Goal: Obtain resource: Download file/media

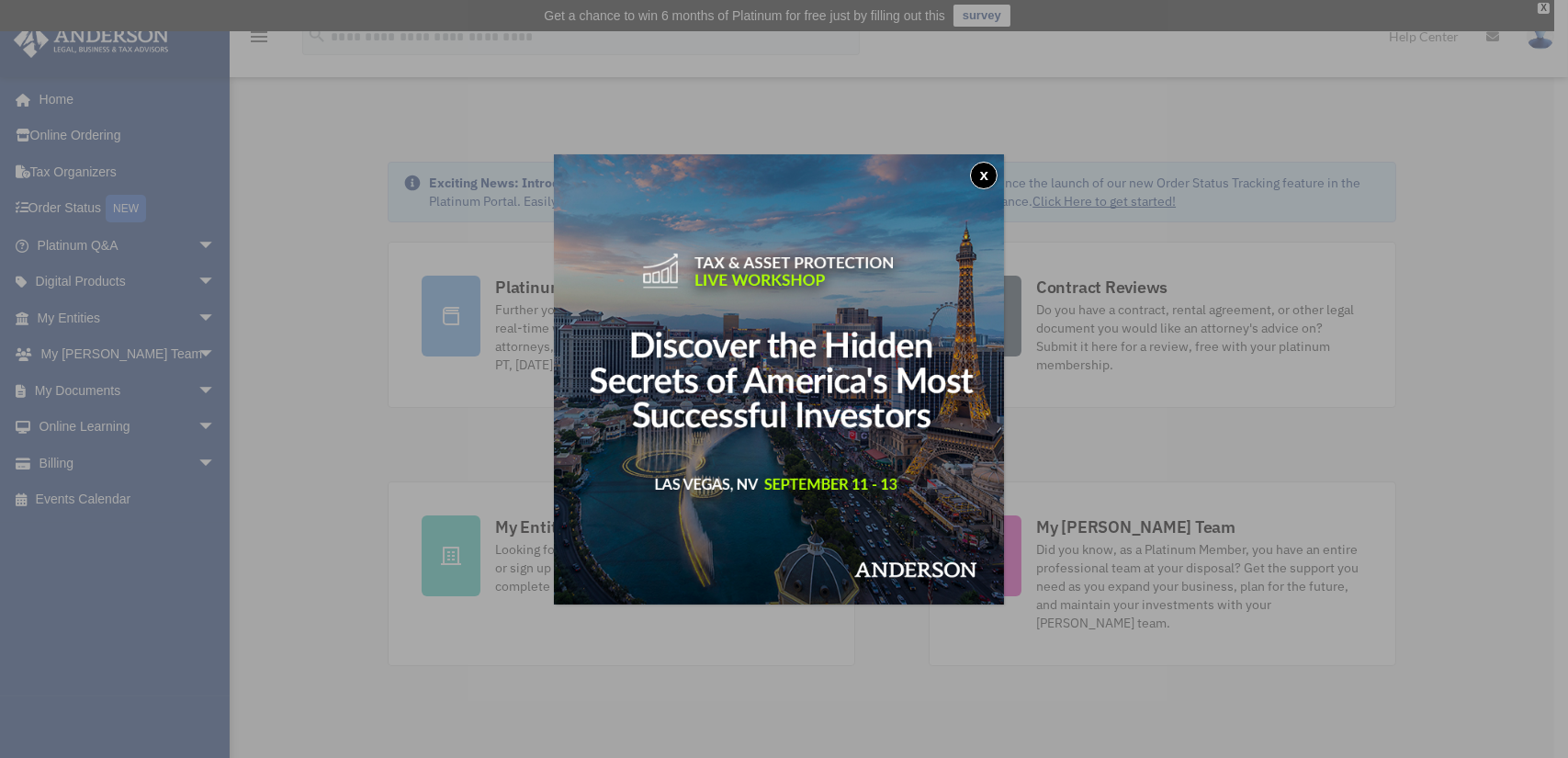
click at [989, 171] on button "x" at bounding box center [984, 176] width 28 height 28
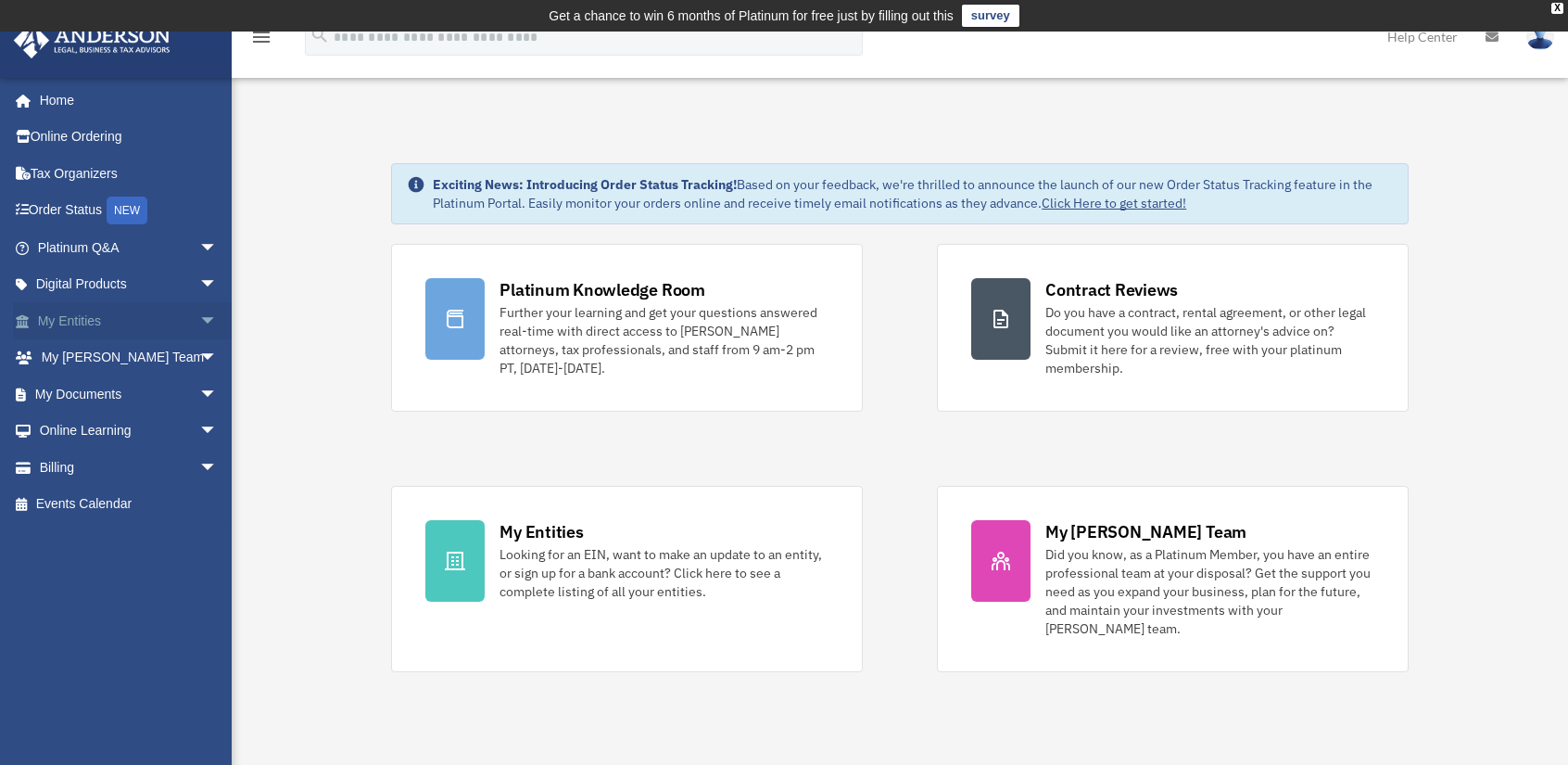
click at [199, 323] on span "arrow_drop_down" at bounding box center [217, 321] width 37 height 38
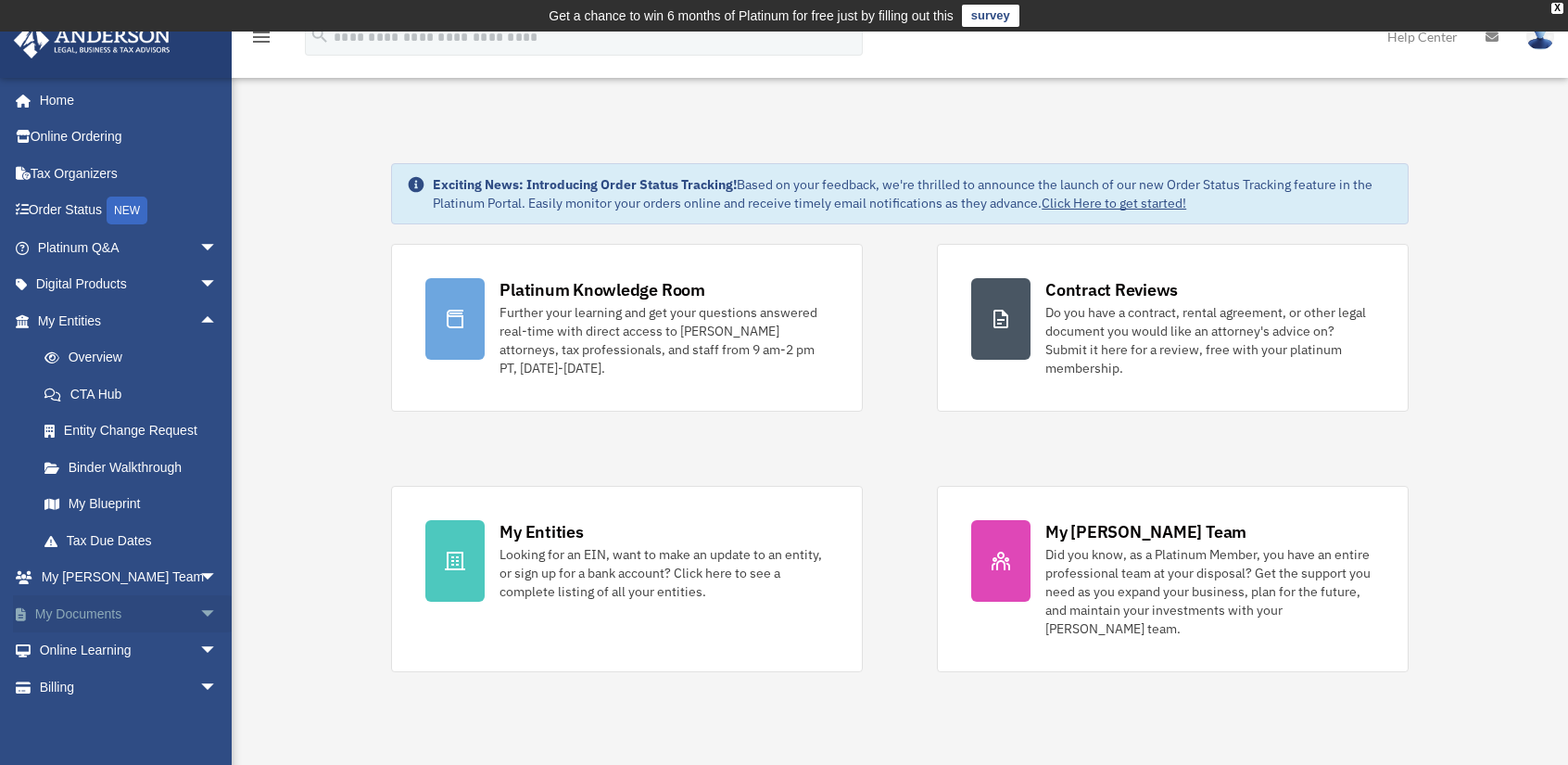
click at [99, 606] on link "My Documents arrow_drop_down" at bounding box center [129, 613] width 232 height 37
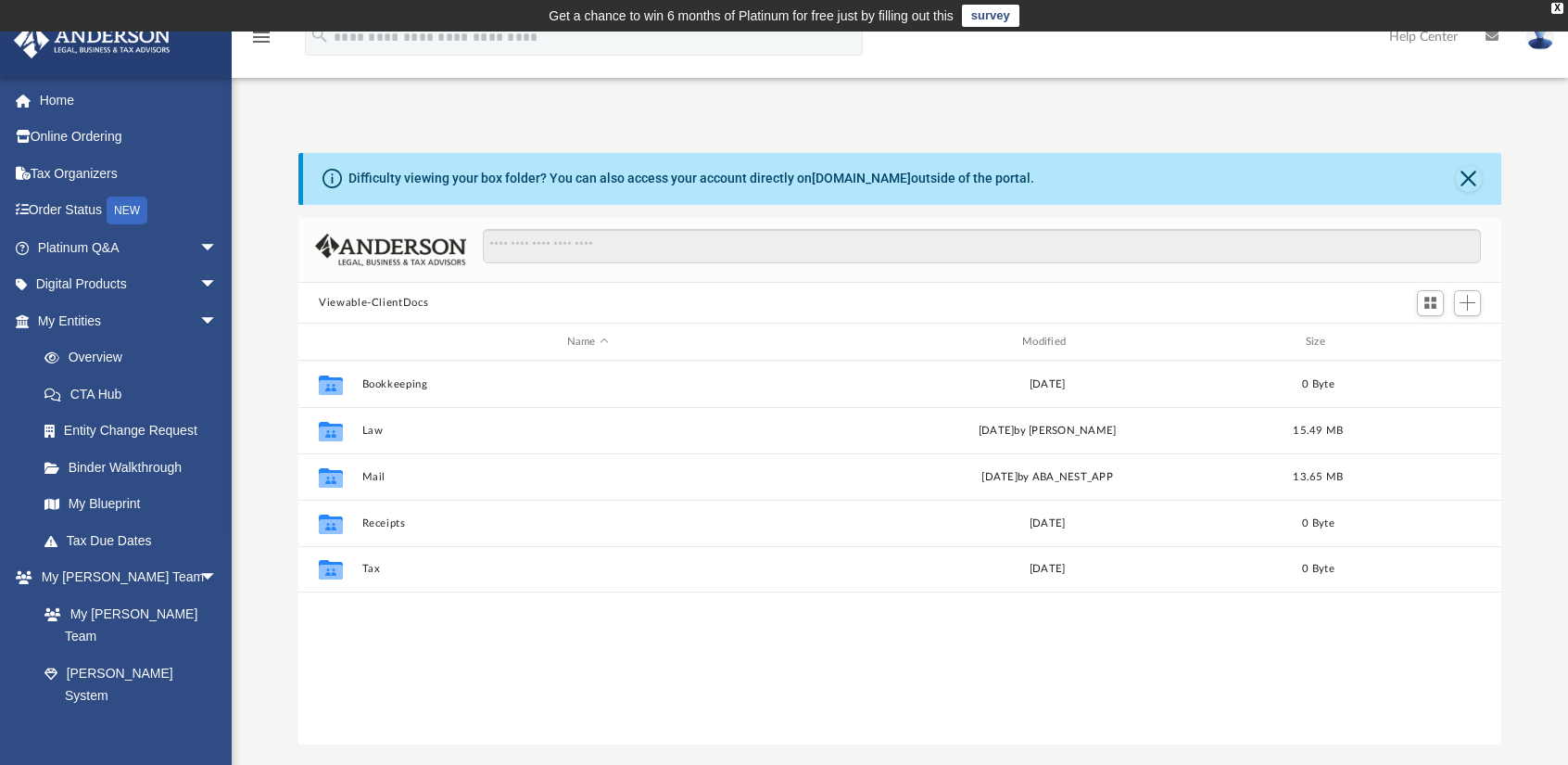
scroll to position [408, 1188]
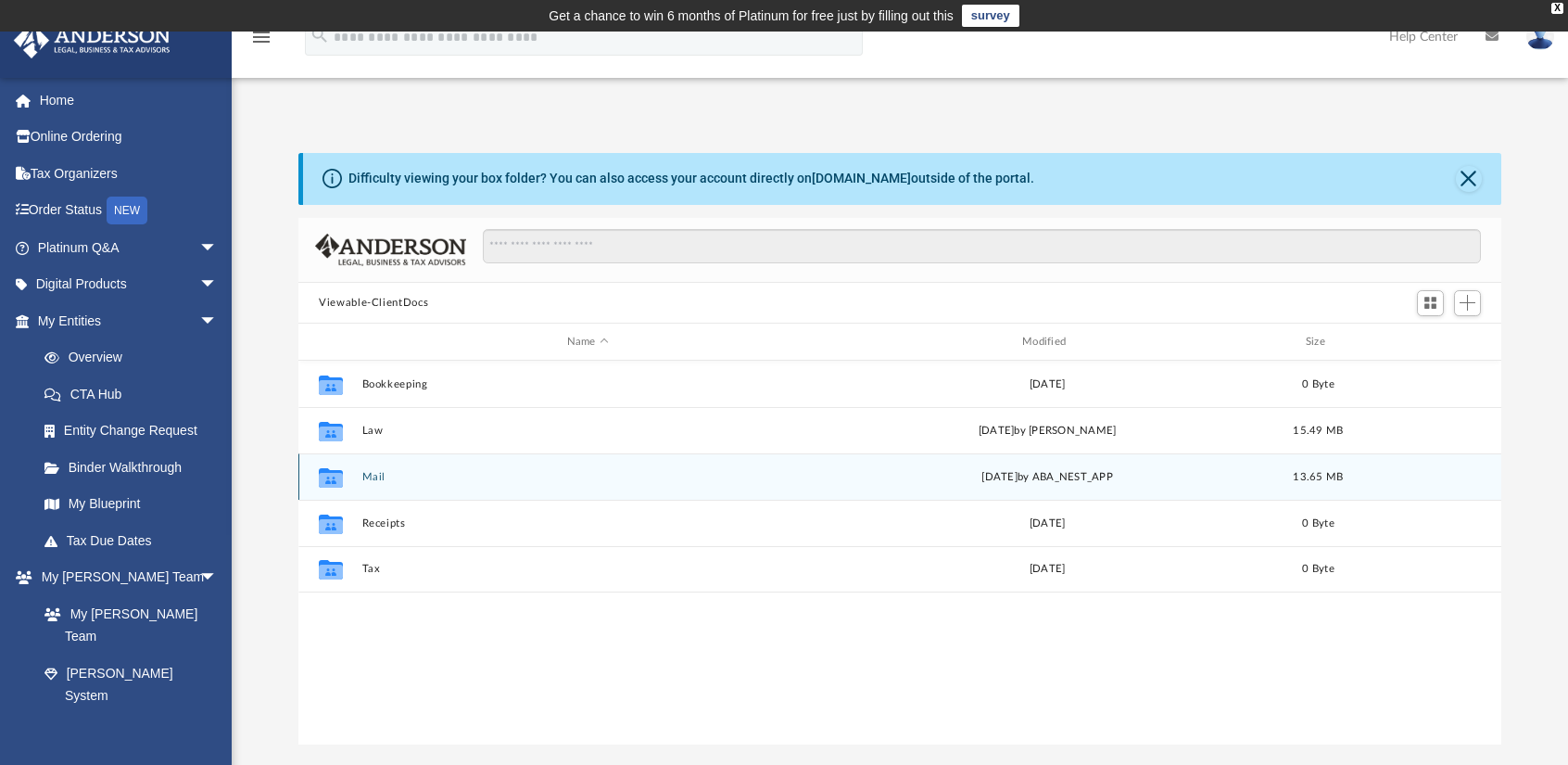
click at [339, 477] on icon "grid" at bounding box center [331, 480] width 24 height 15
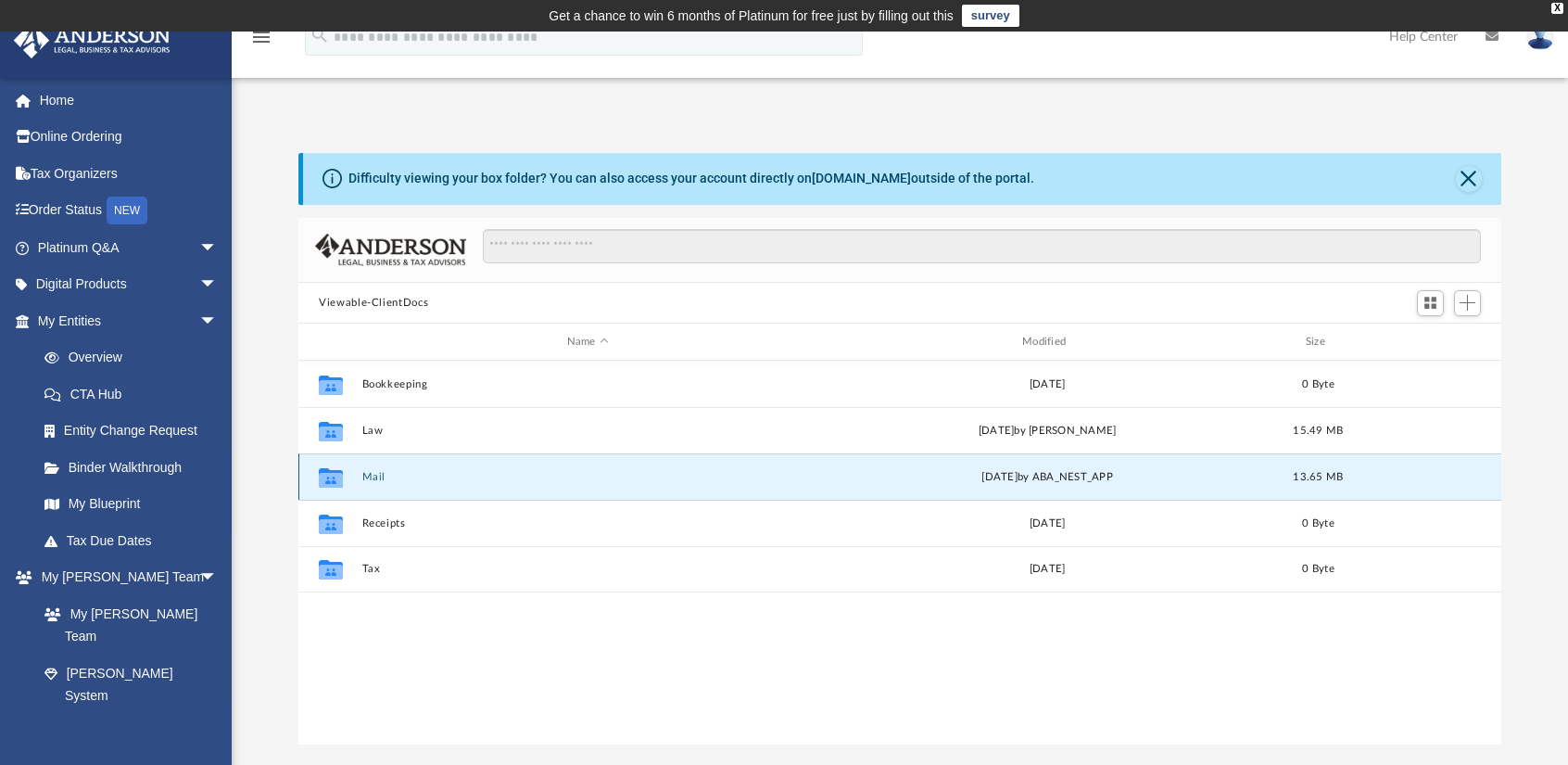
click at [327, 481] on icon "grid" at bounding box center [331, 478] width 24 height 20
click at [371, 472] on button "Mail" at bounding box center [587, 477] width 452 height 12
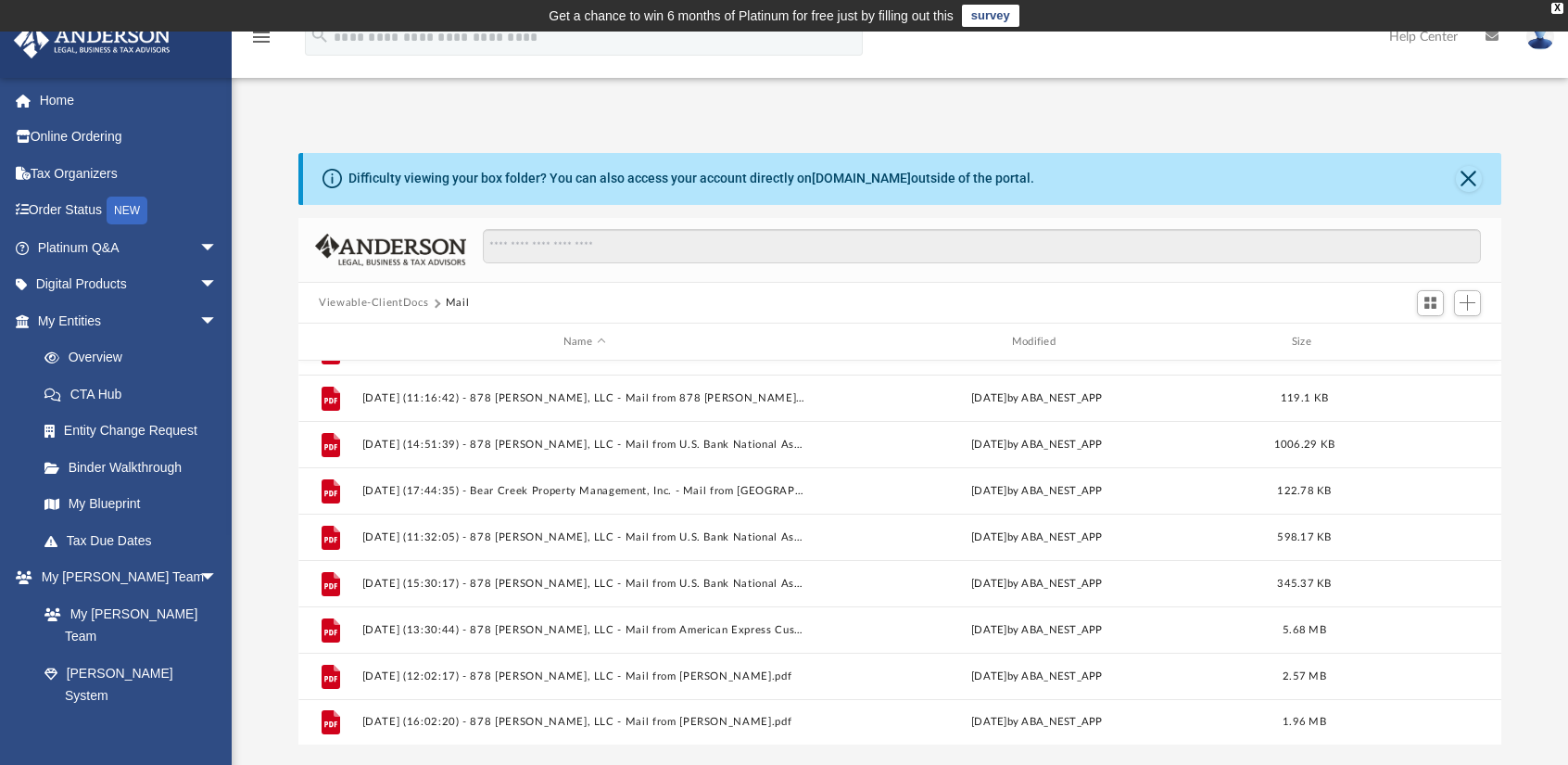
scroll to position [374, 0]
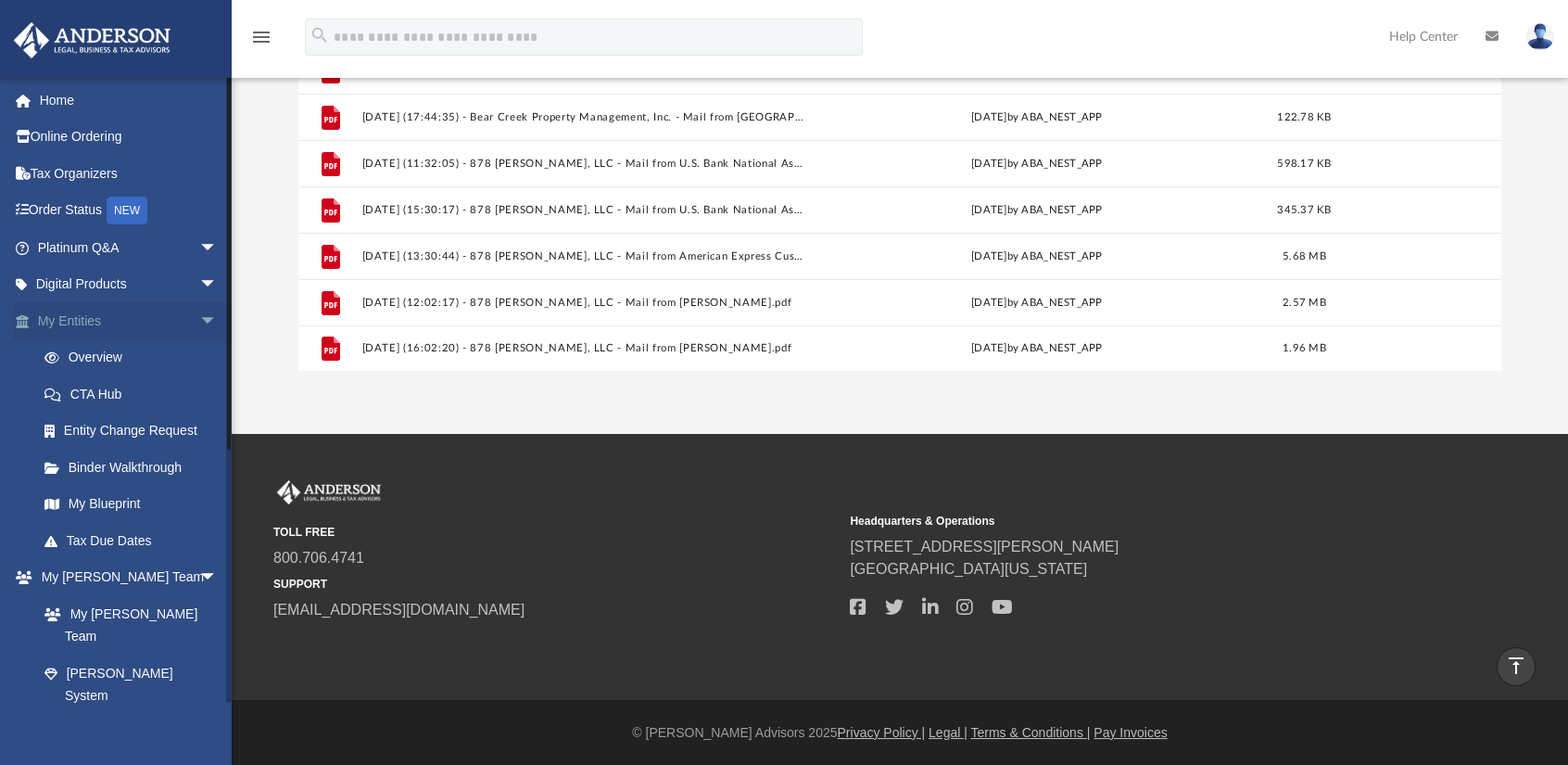
click at [199, 317] on span "arrow_drop_down" at bounding box center [217, 321] width 37 height 38
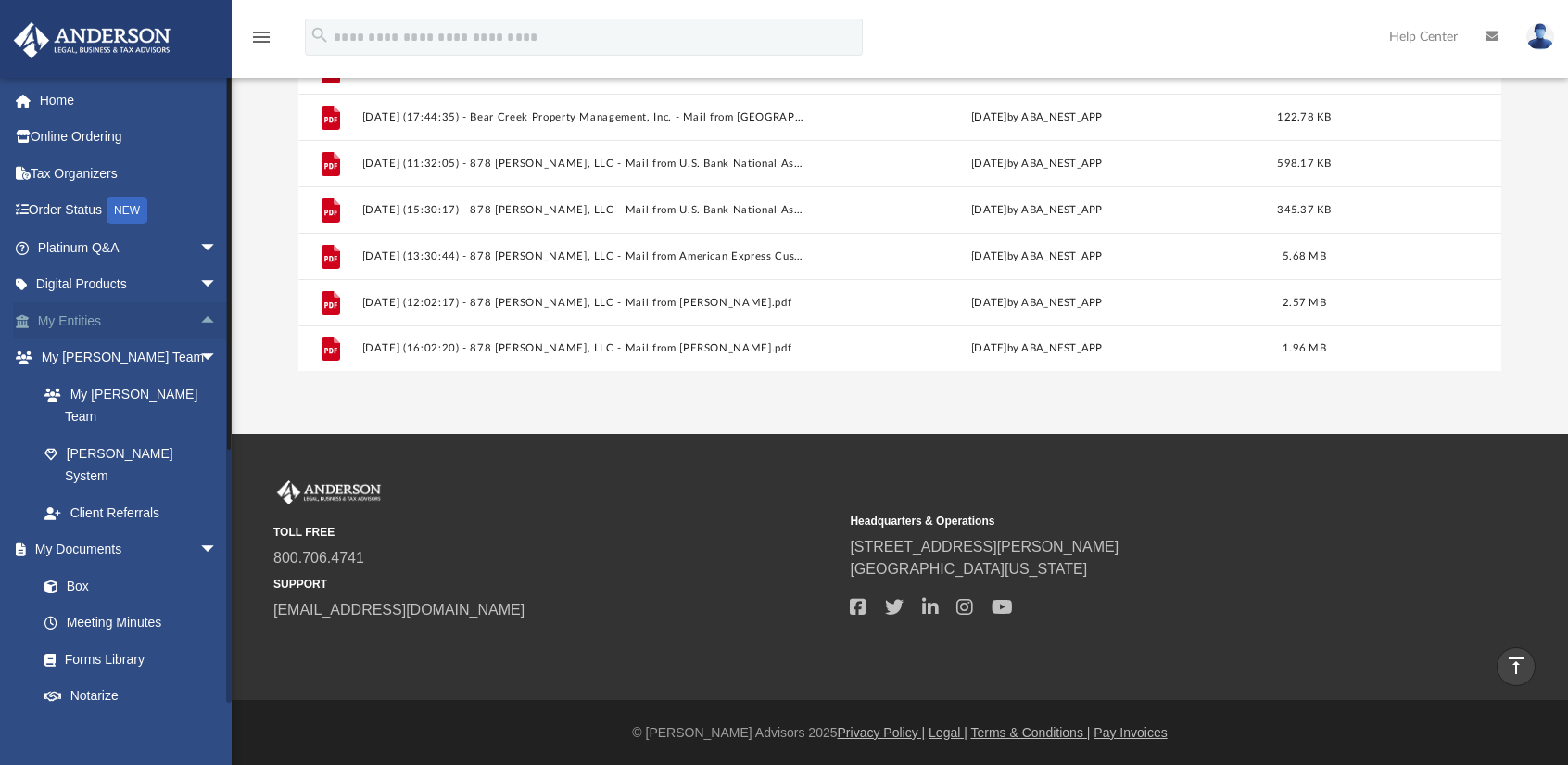
click at [199, 321] on span "arrow_drop_up" at bounding box center [217, 321] width 37 height 38
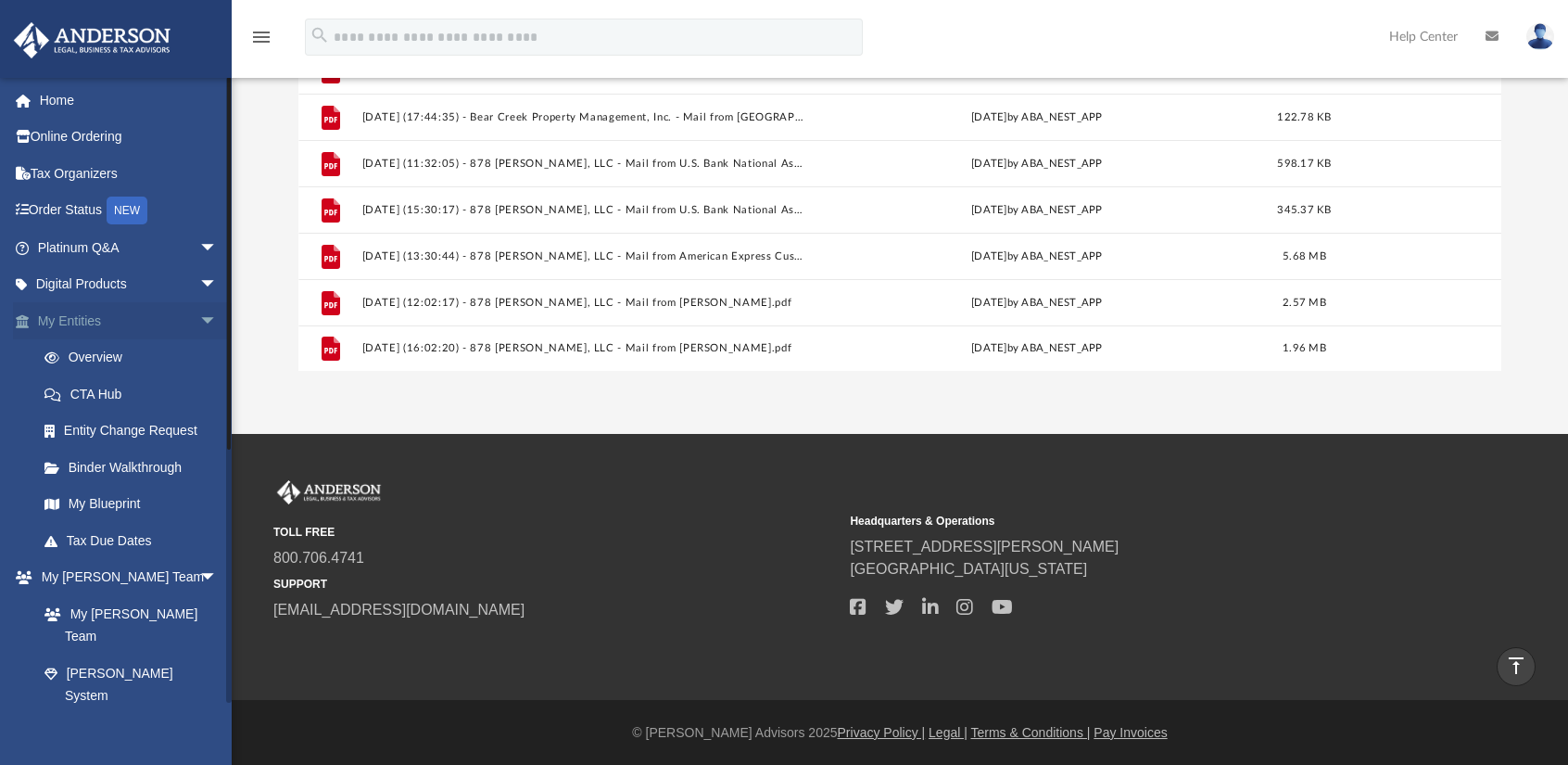
click at [100, 323] on link "My Entities arrow_drop_down" at bounding box center [129, 320] width 232 height 37
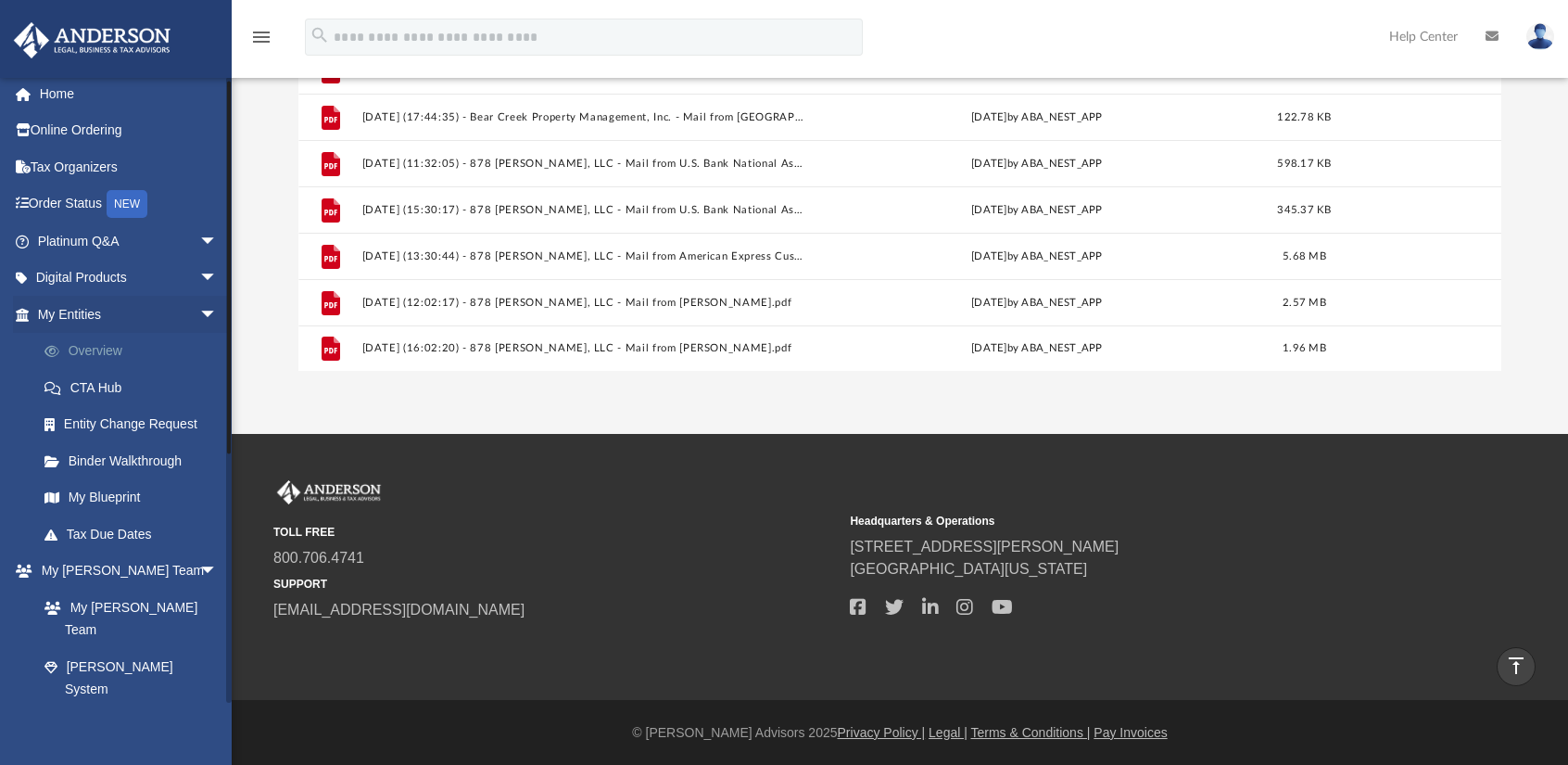
click at [90, 362] on link "Overview" at bounding box center [136, 351] width 219 height 37
click at [103, 349] on link "Overview" at bounding box center [136, 351] width 219 height 37
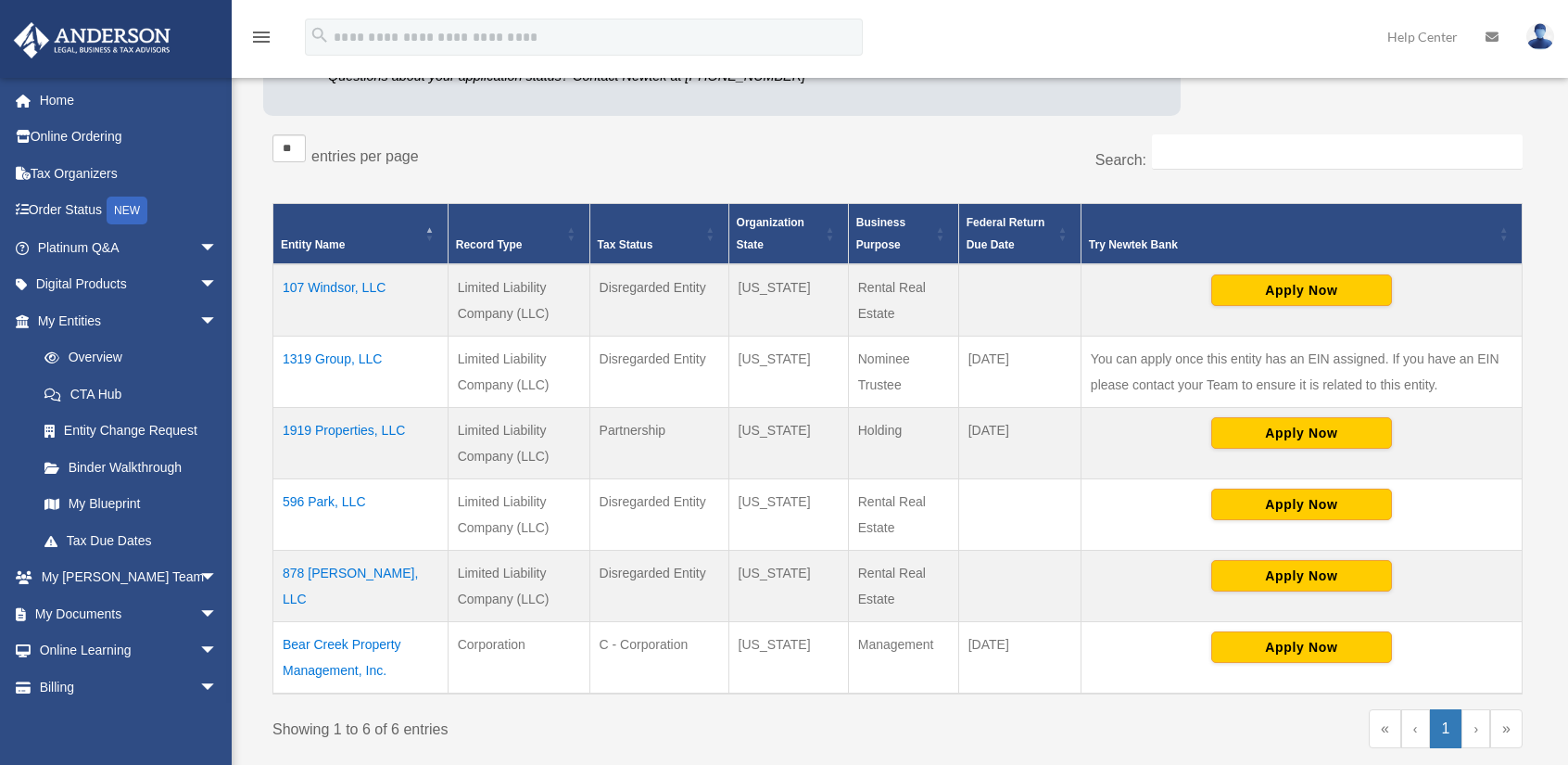
scroll to position [311, 0]
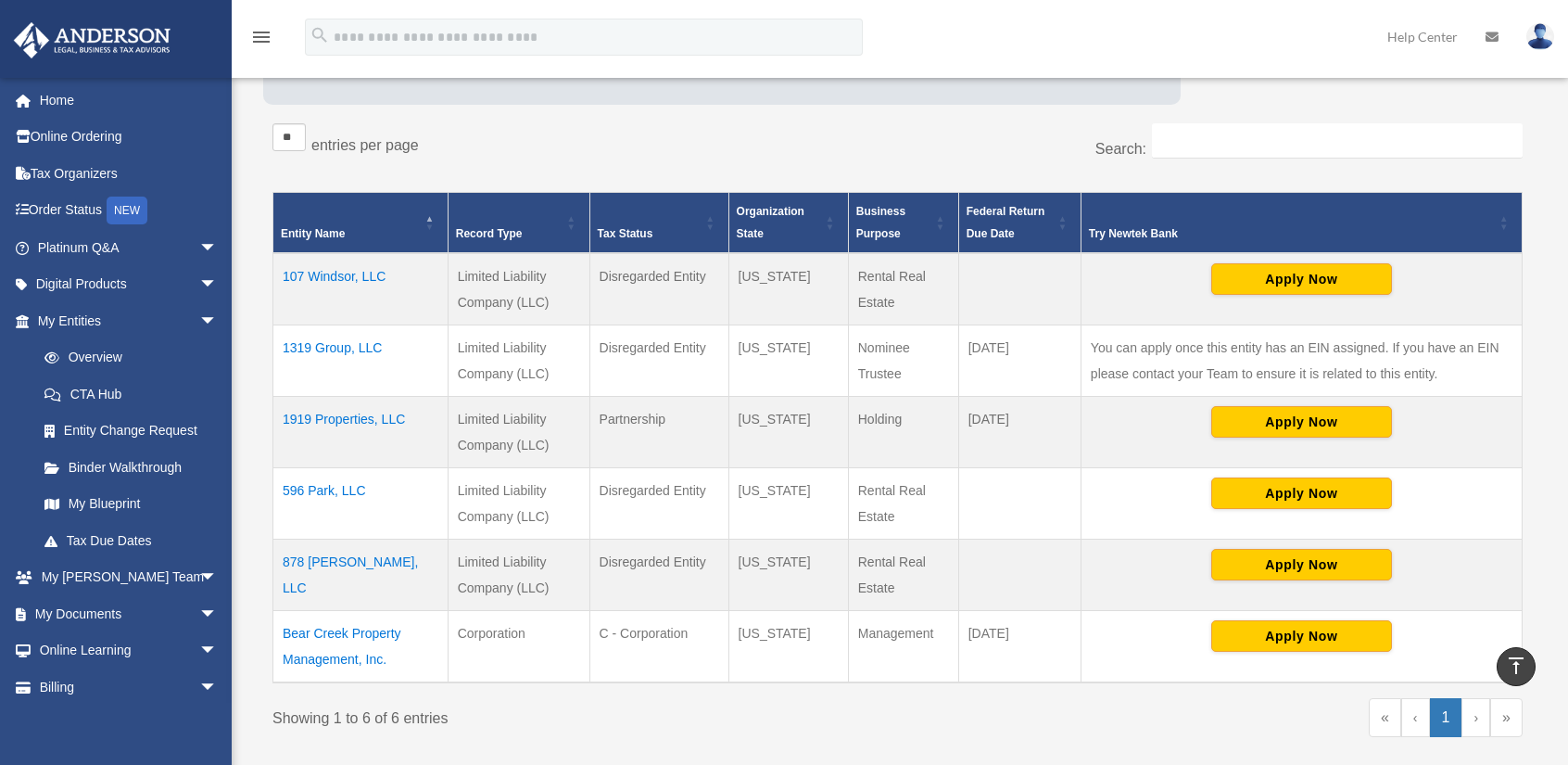
click at [336, 418] on td "1919 Properties, LLC" at bounding box center [361, 432] width 175 height 72
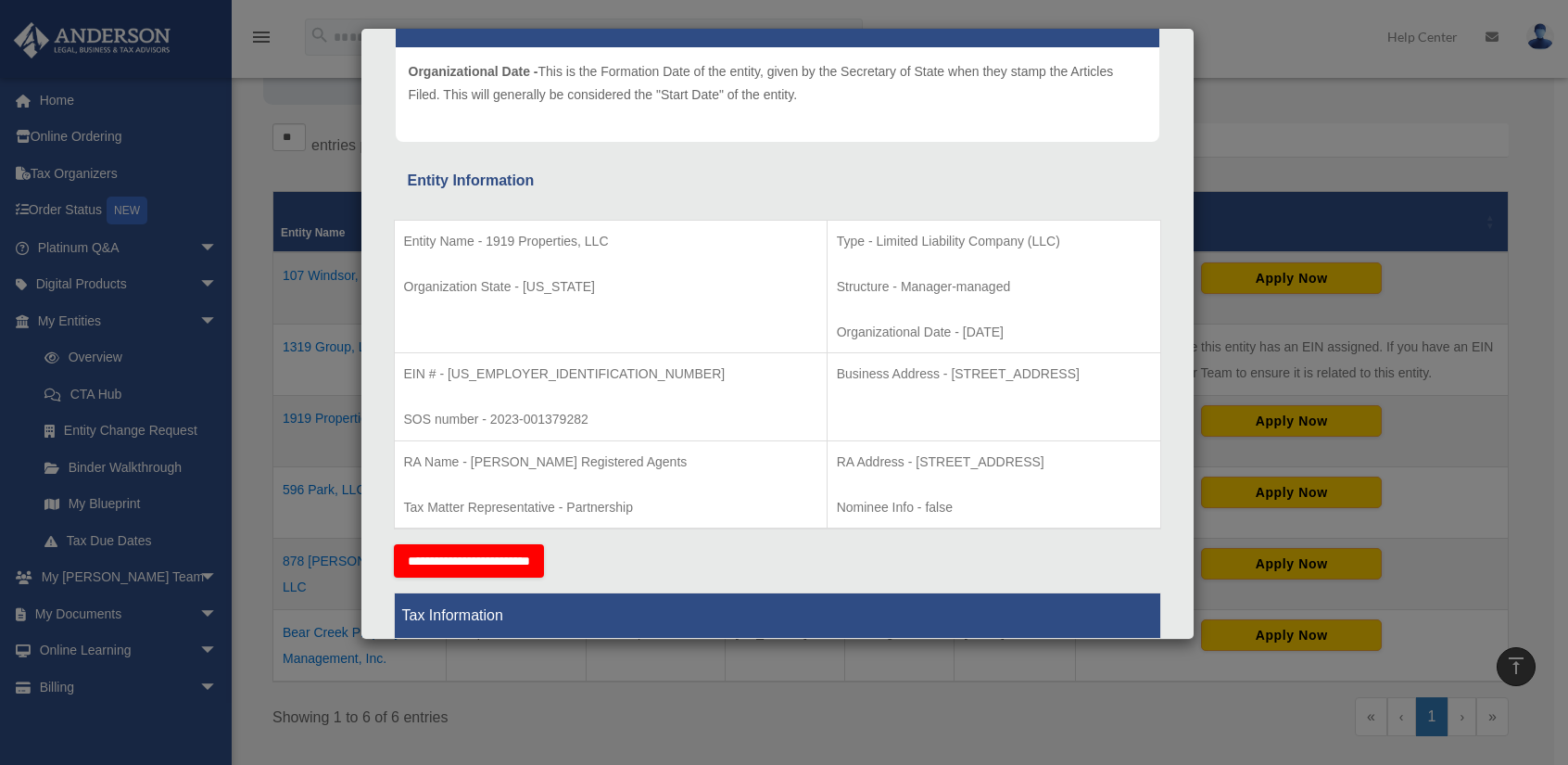
scroll to position [0, 0]
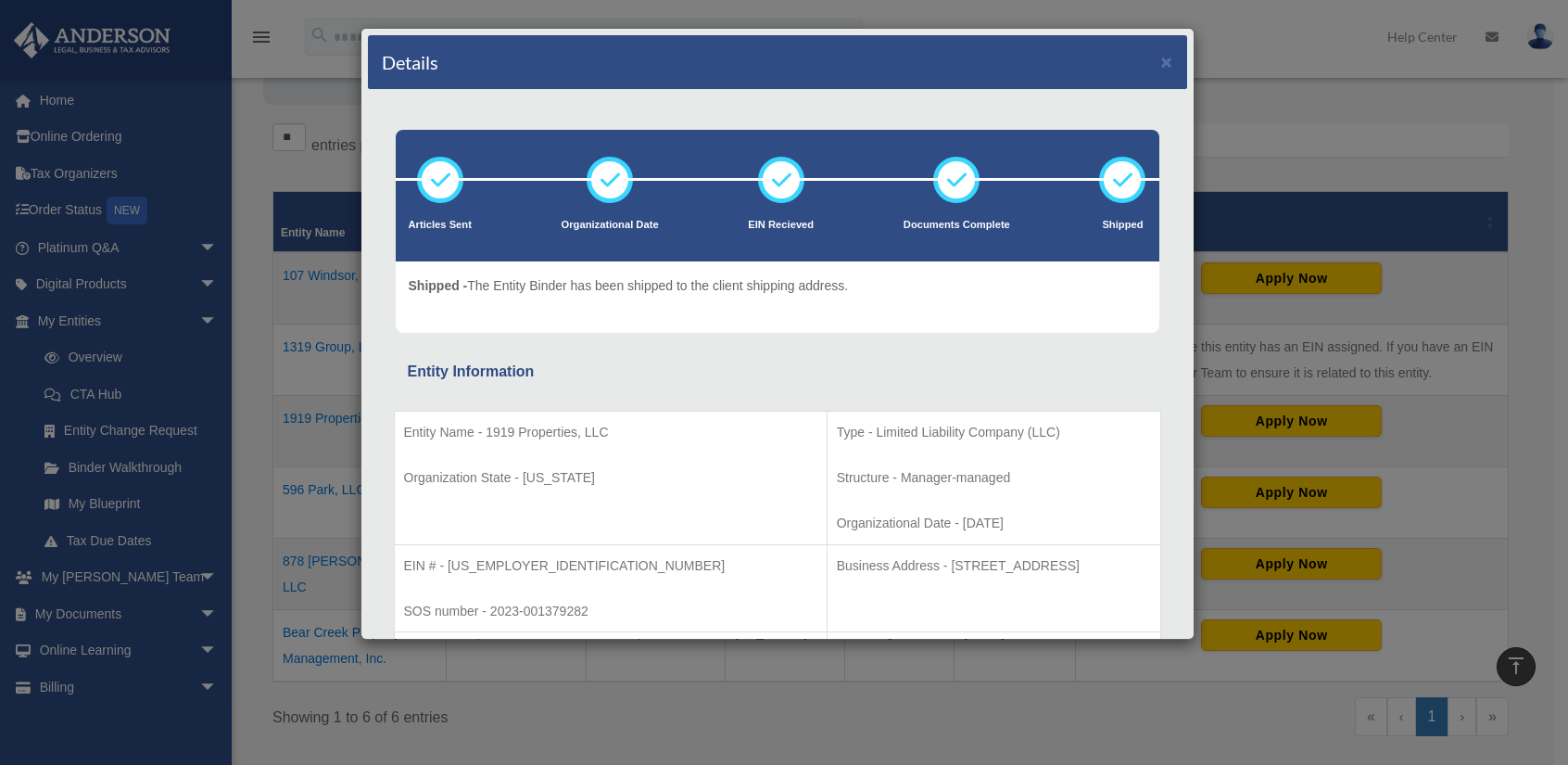
click at [1145, 61] on div "Details ×" at bounding box center [778, 62] width 819 height 55
click at [1161, 68] on button "×" at bounding box center [1167, 62] width 12 height 20
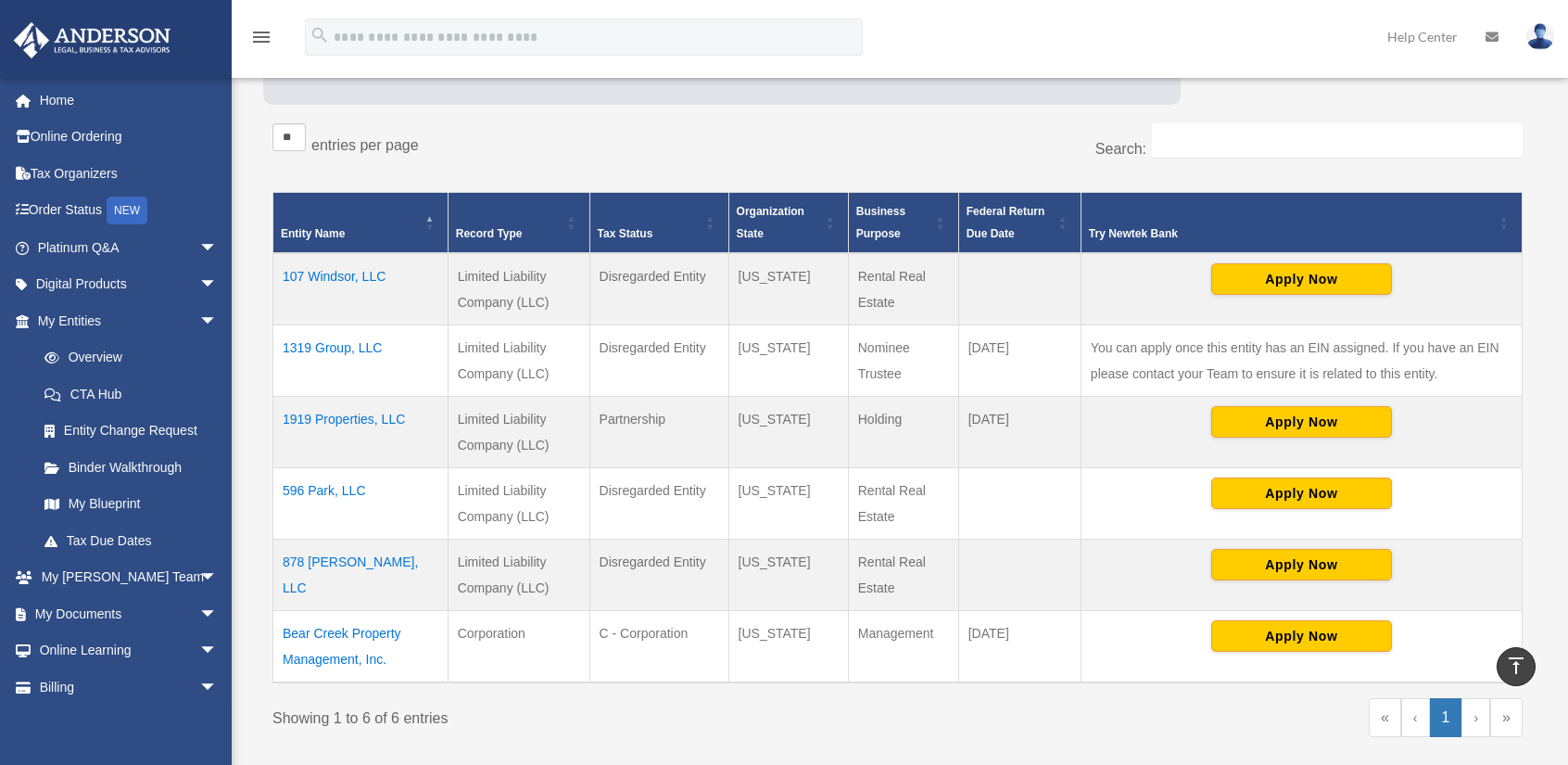
scroll to position [311, 0]
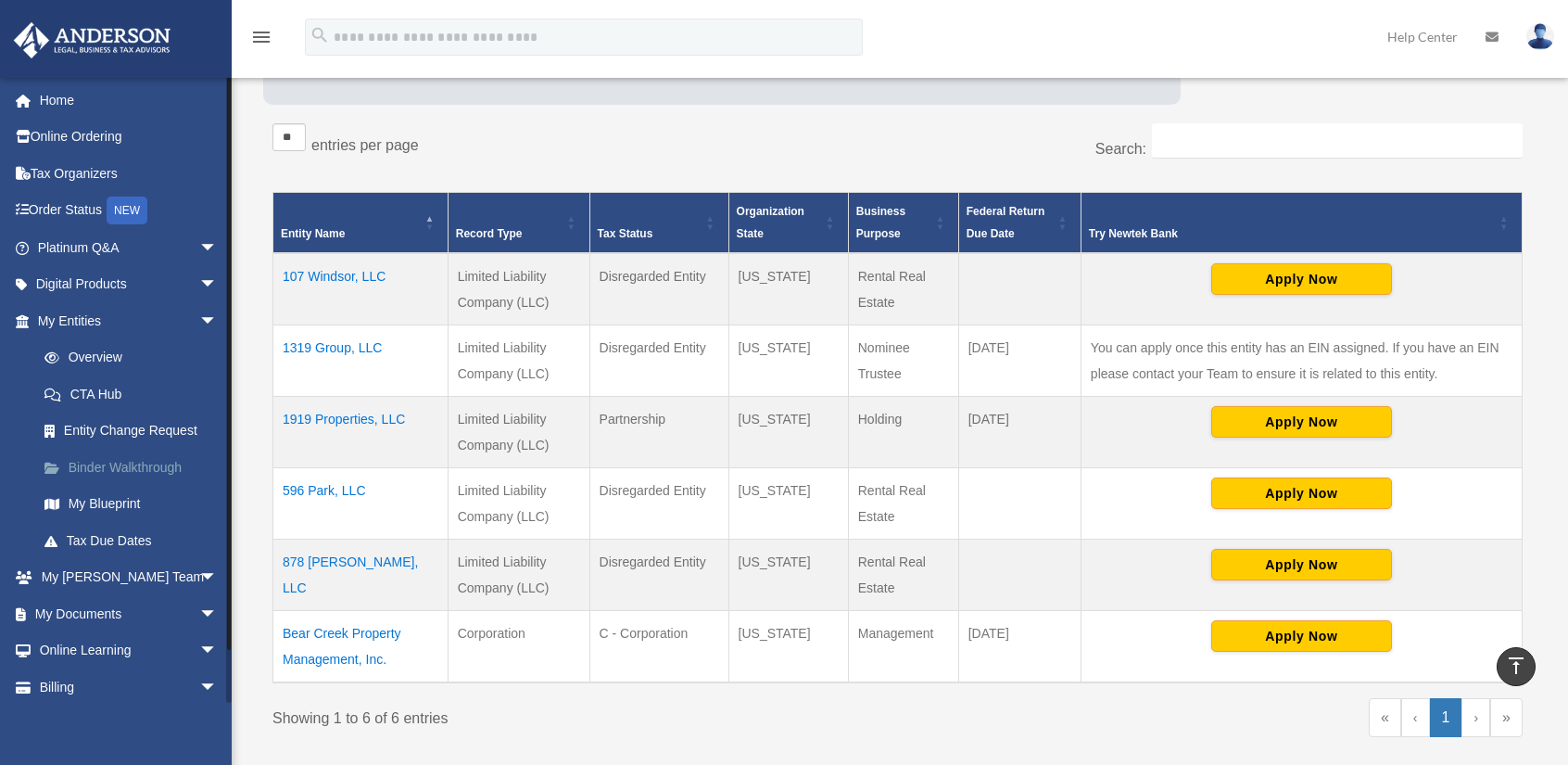
click at [95, 468] on link "Binder Walkthrough" at bounding box center [136, 467] width 219 height 37
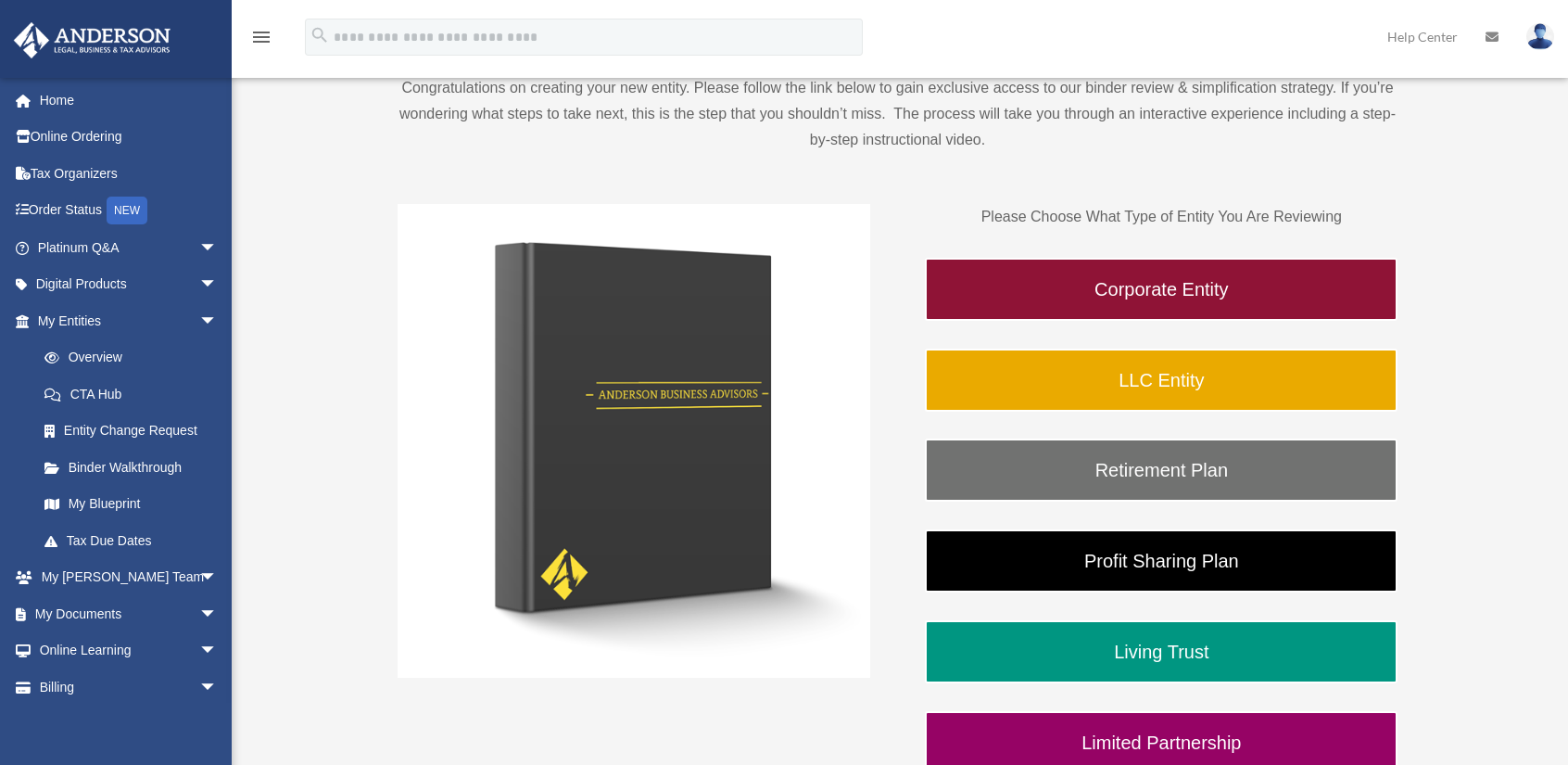
scroll to position [230, 0]
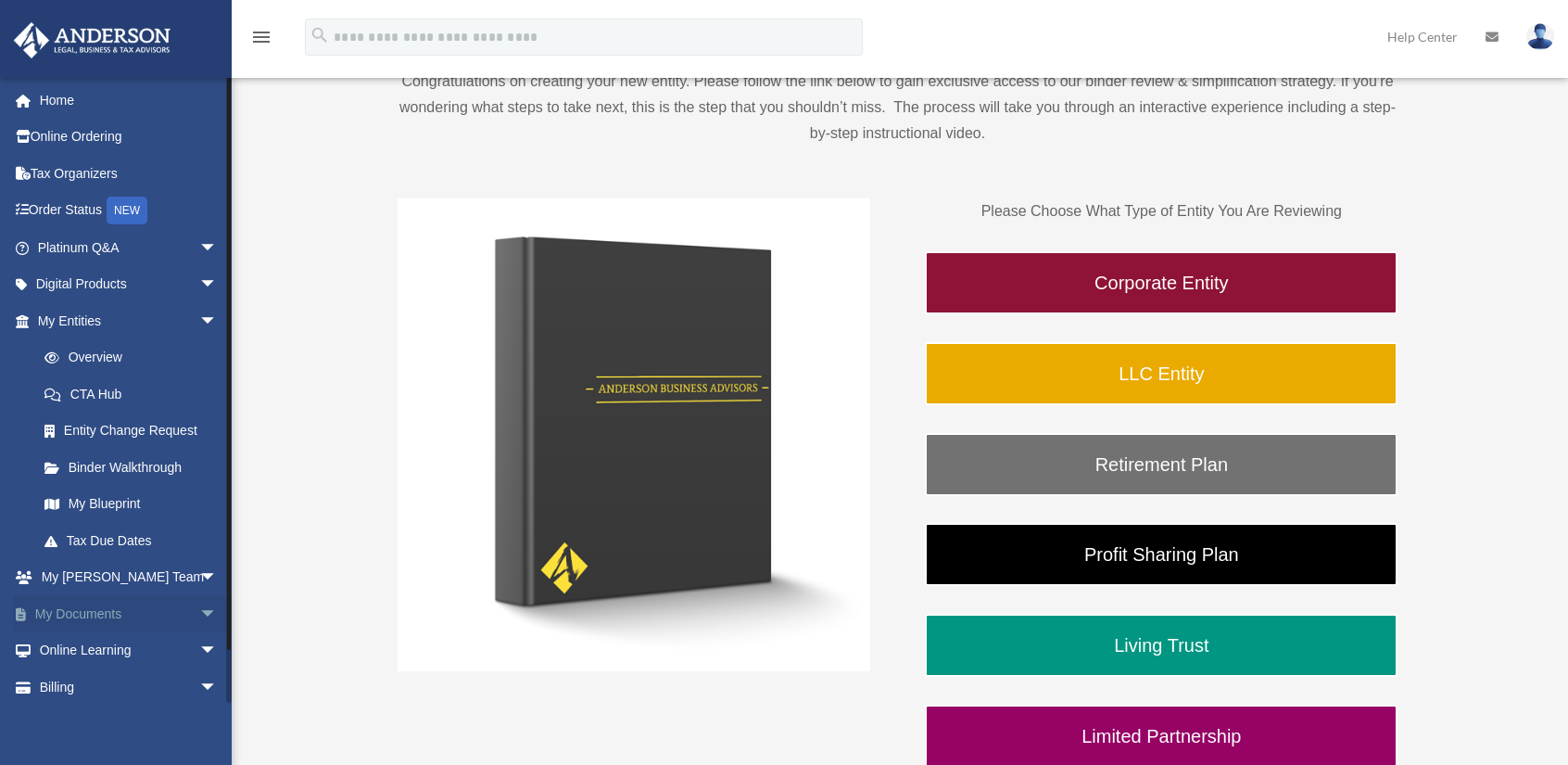
click at [86, 620] on link "My Documents arrow_drop_down" at bounding box center [129, 613] width 232 height 37
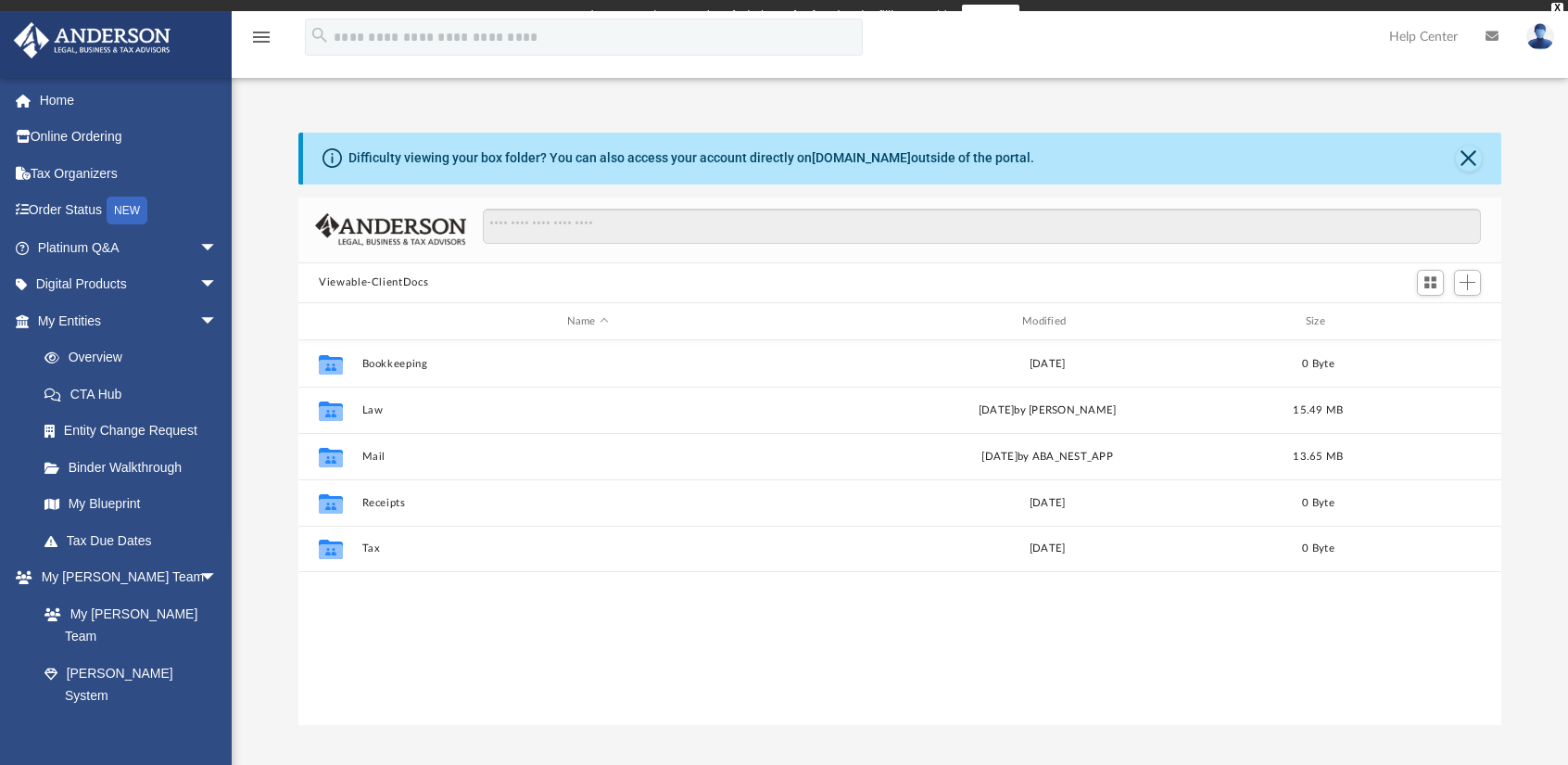
scroll to position [408, 1188]
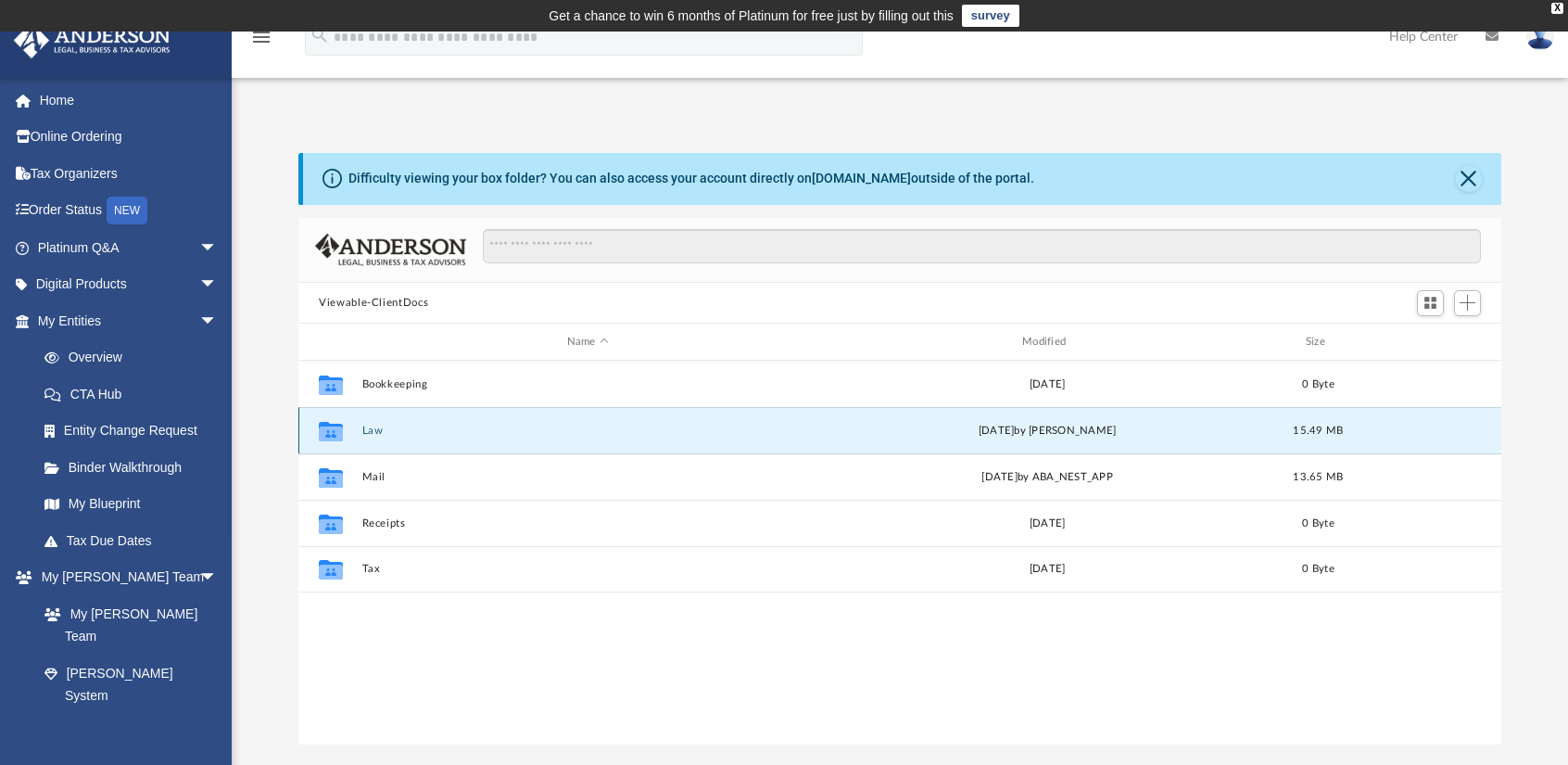
click at [368, 431] on button "Law" at bounding box center [587, 431] width 452 height 12
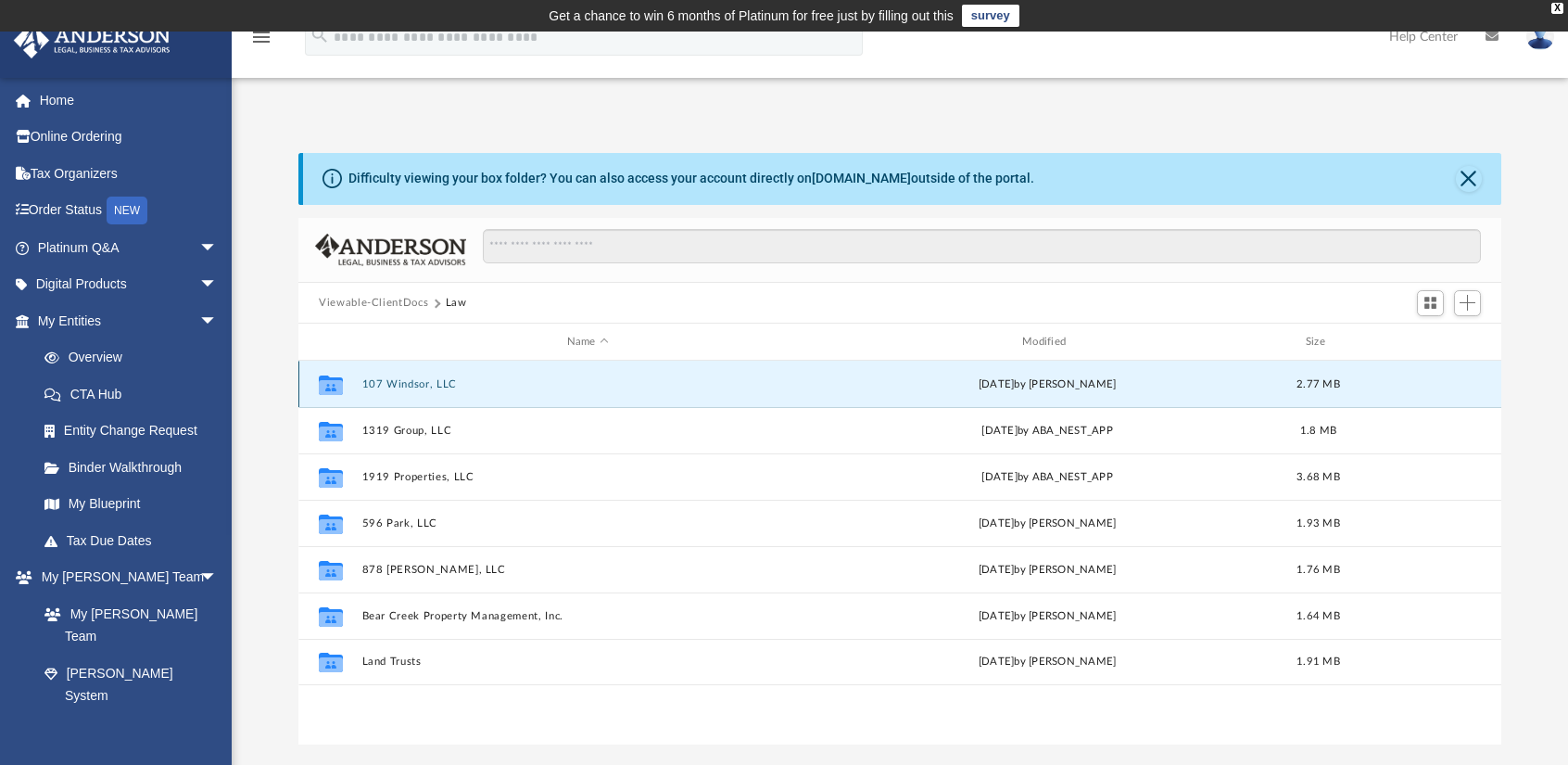
click at [400, 378] on button "107 Windsor, LLC" at bounding box center [587, 384] width 452 height 12
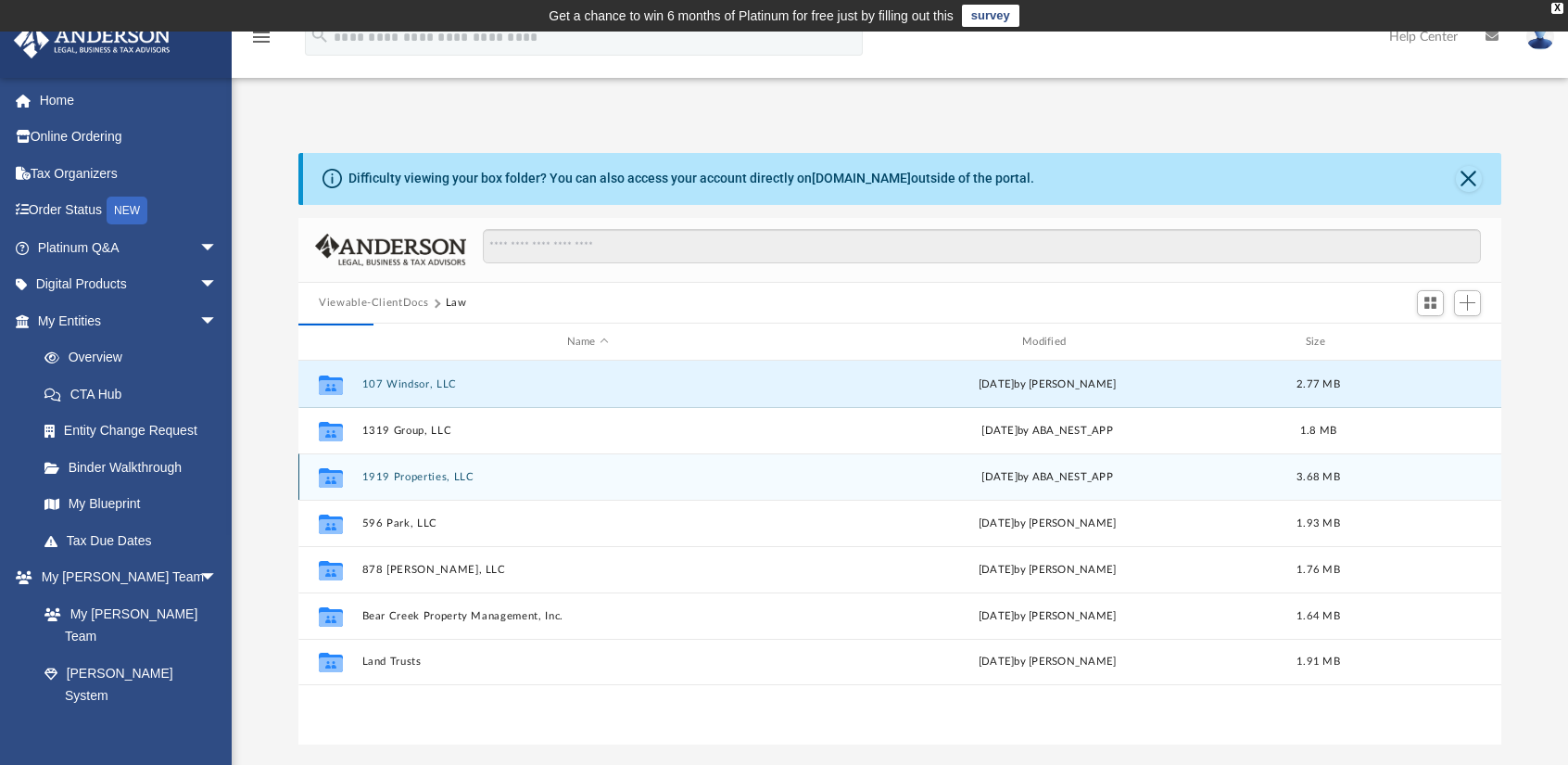
click at [391, 477] on button "1919 Properties, LLC" at bounding box center [587, 477] width 452 height 12
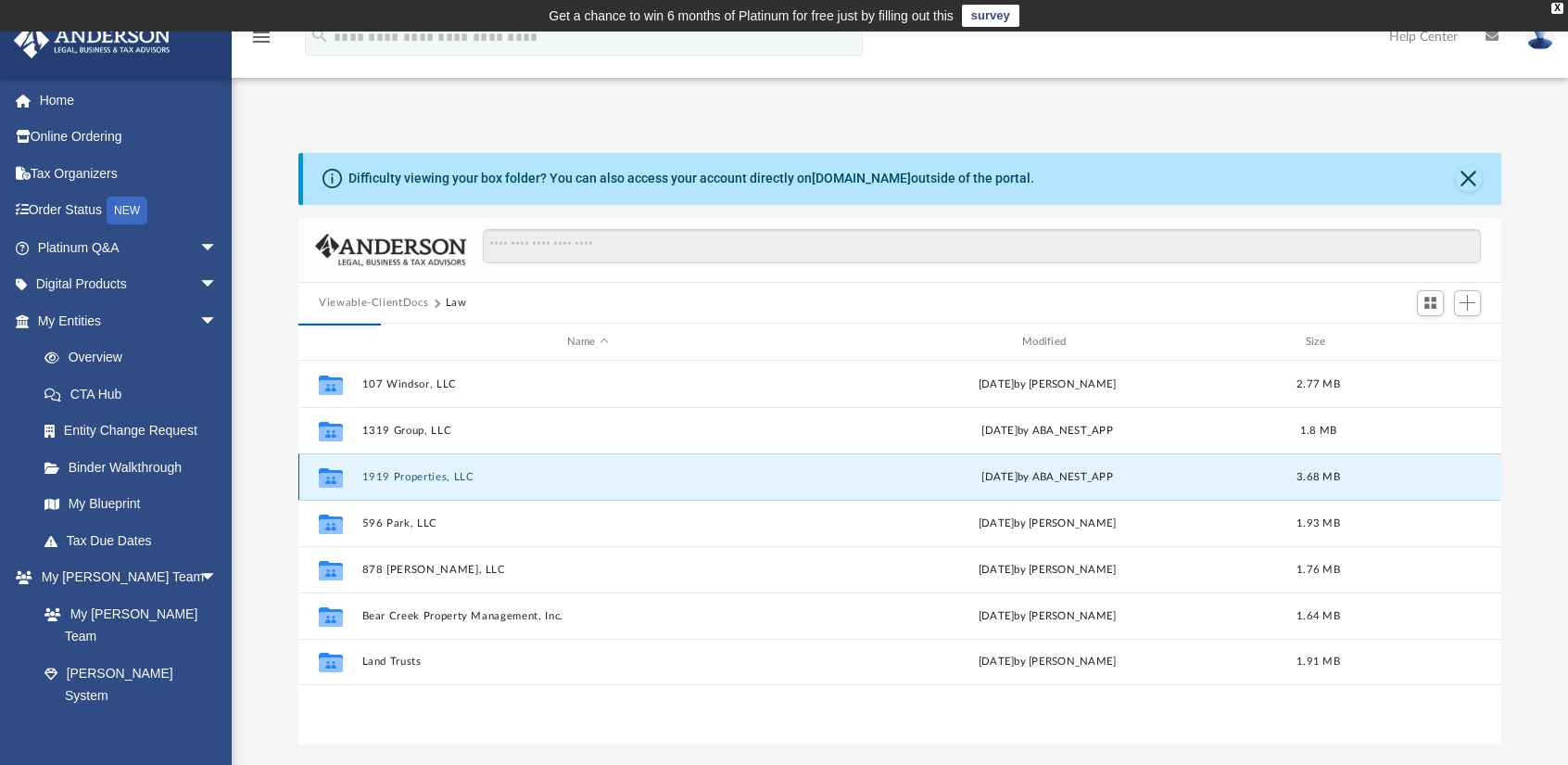
click at [391, 477] on button "1919 Properties, LLC" at bounding box center [587, 477] width 452 height 12
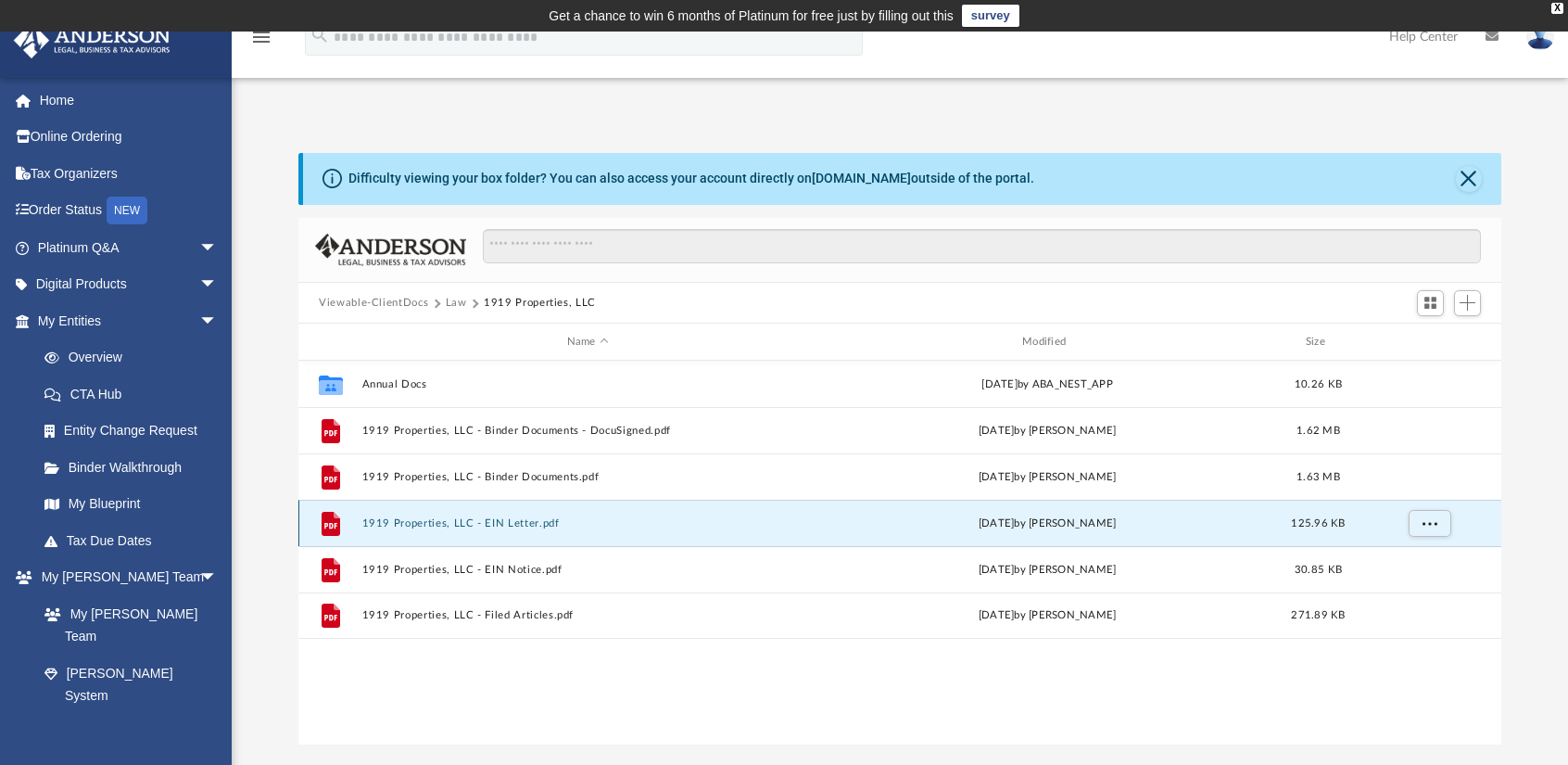
click at [465, 524] on button "1919 Properties, LLC - EIN Letter.pdf" at bounding box center [587, 524] width 452 height 12
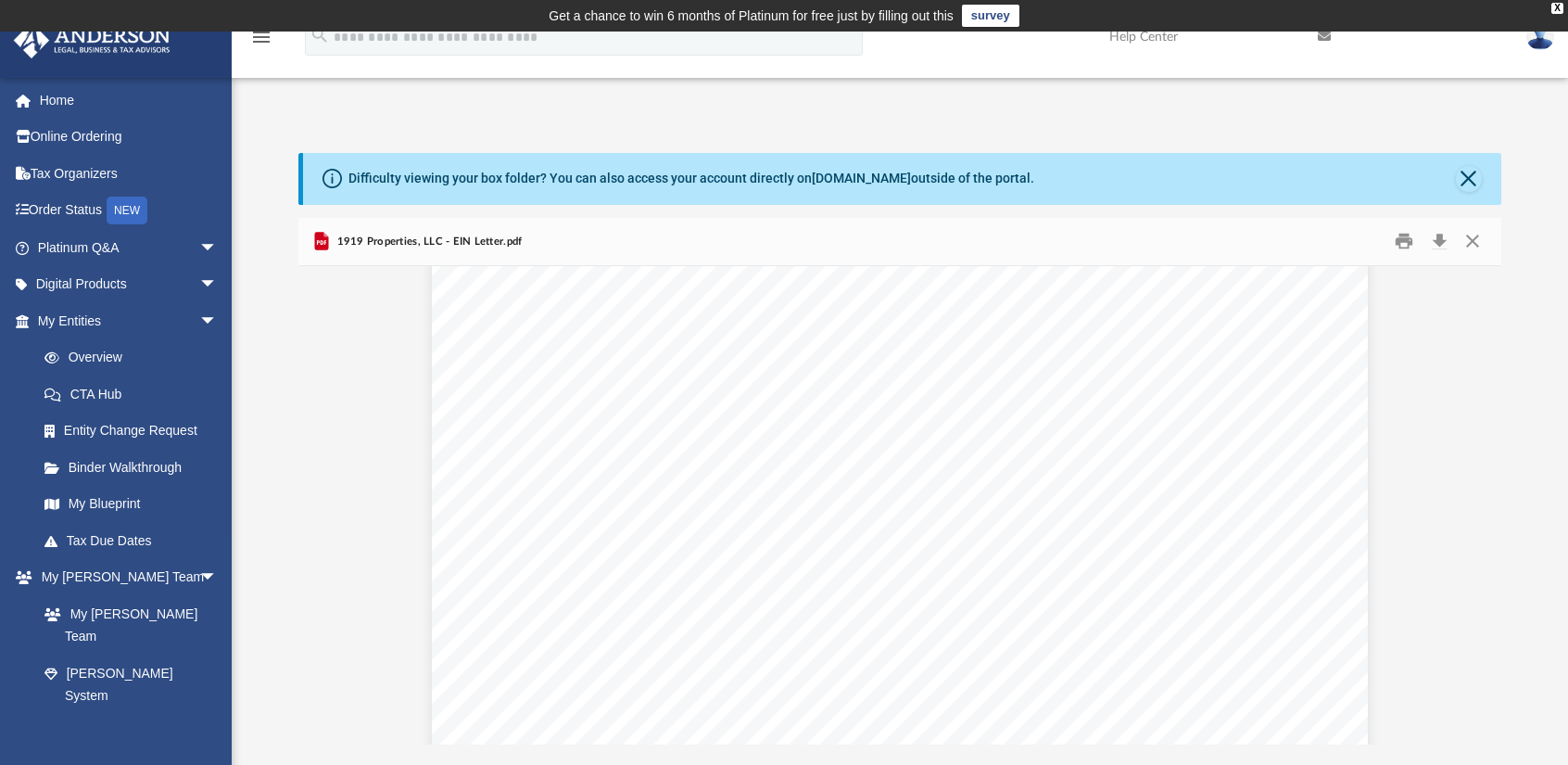
scroll to position [0, 0]
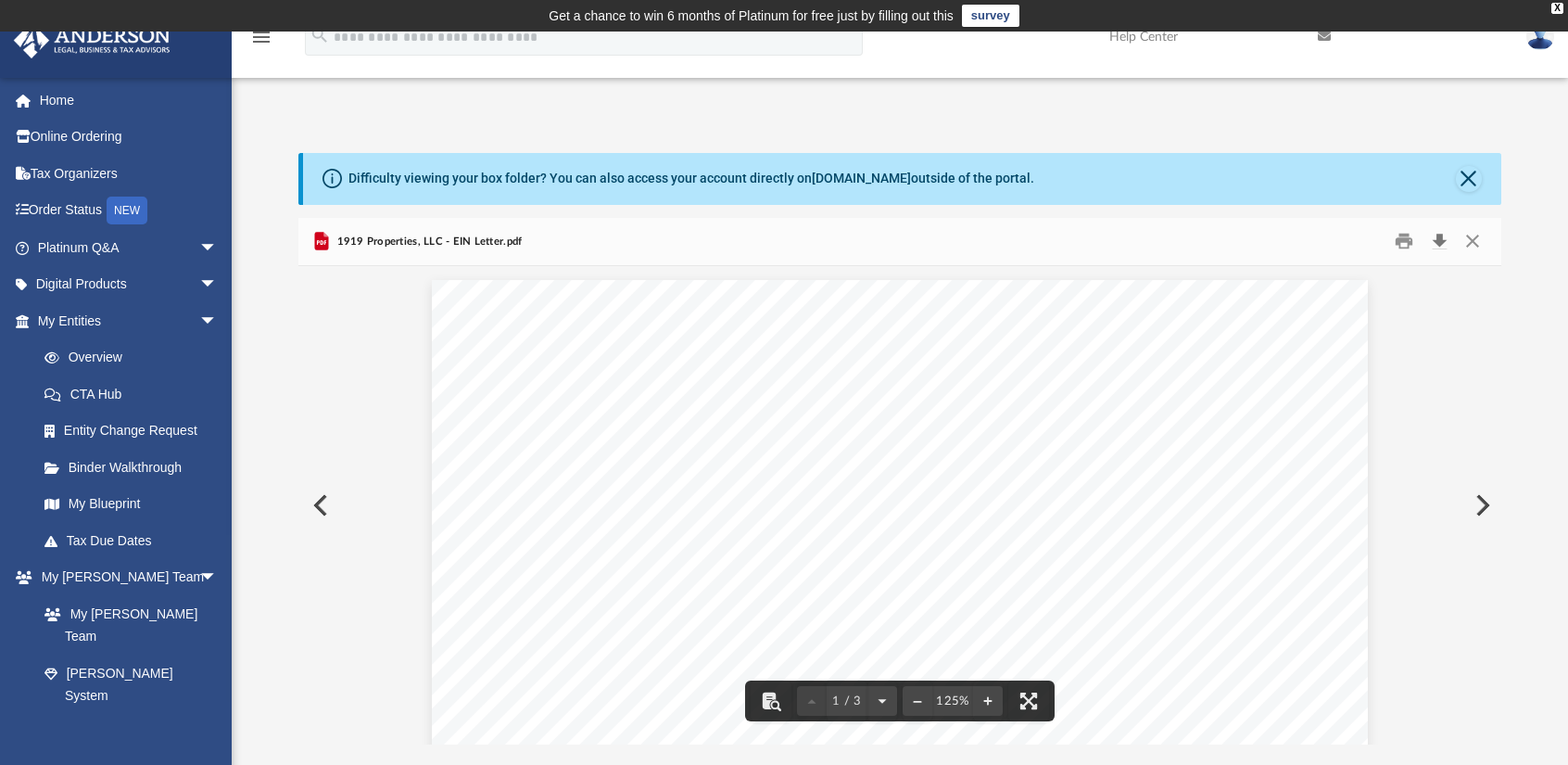
click at [1437, 240] on button "Download" at bounding box center [1438, 241] width 33 height 29
click at [1467, 175] on button "Close" at bounding box center [1468, 179] width 26 height 26
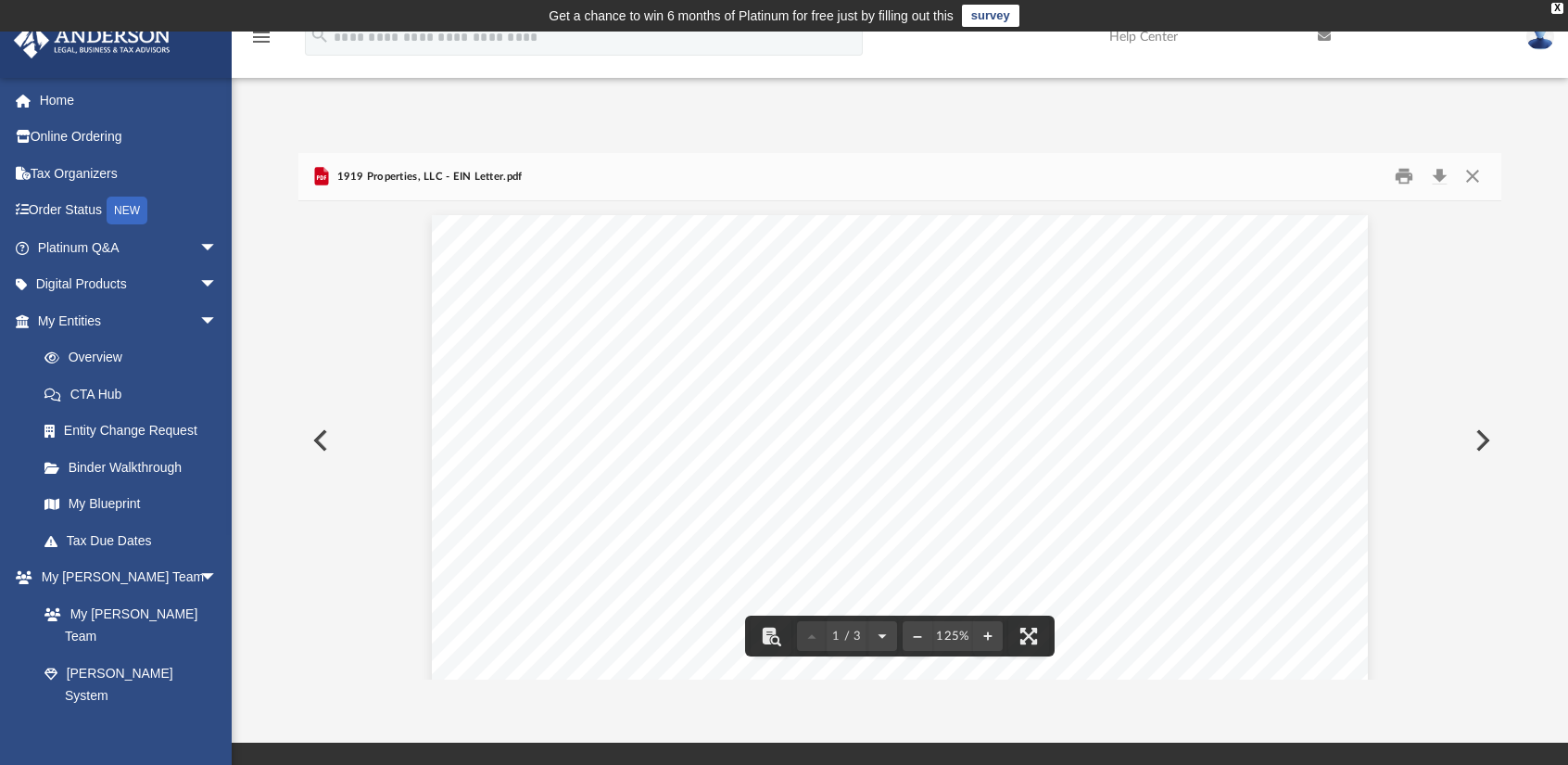
click at [309, 441] on button "Preview" at bounding box center [318, 441] width 41 height 52
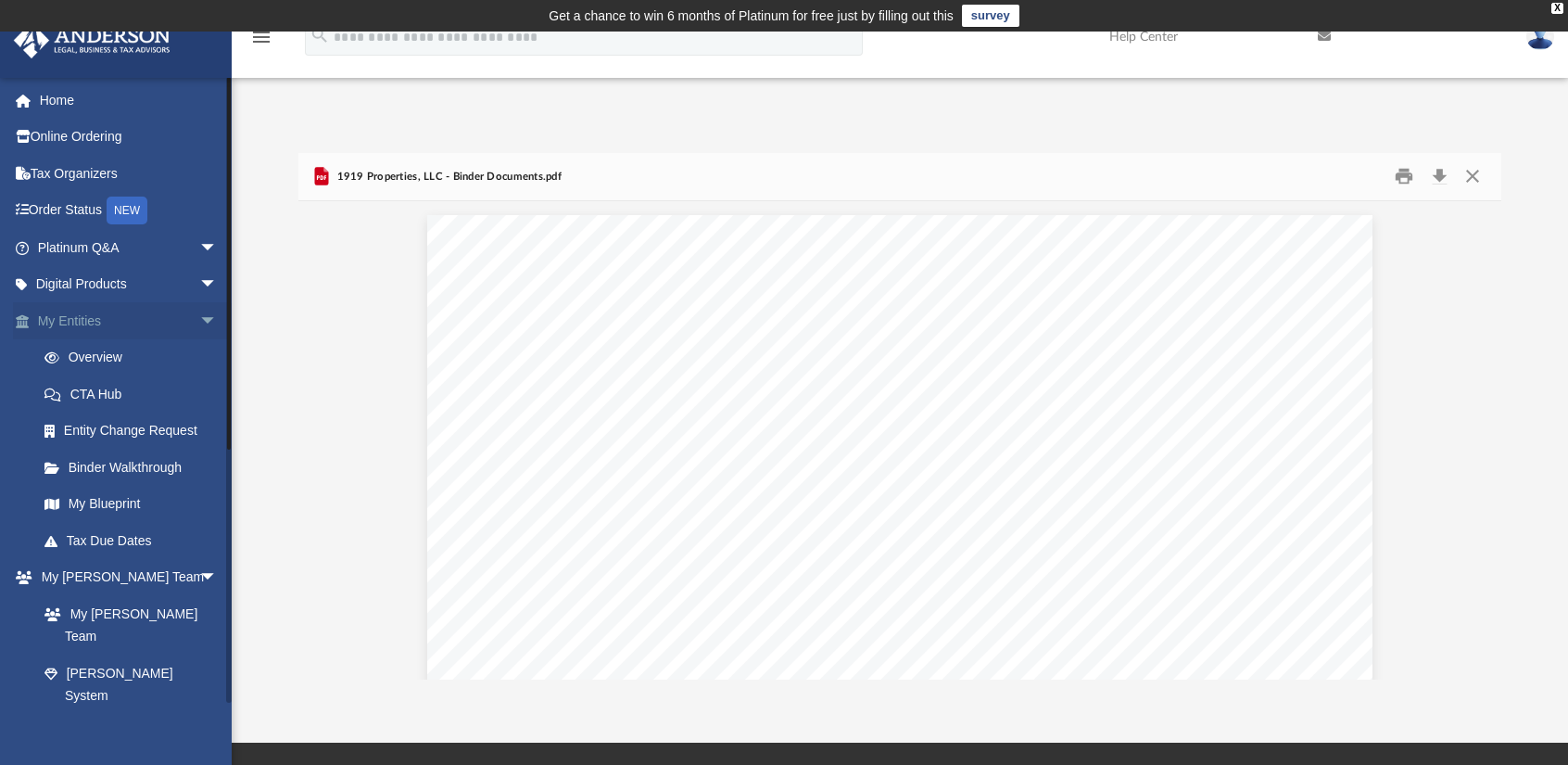
click at [199, 322] on span "arrow_drop_down" at bounding box center [217, 321] width 37 height 38
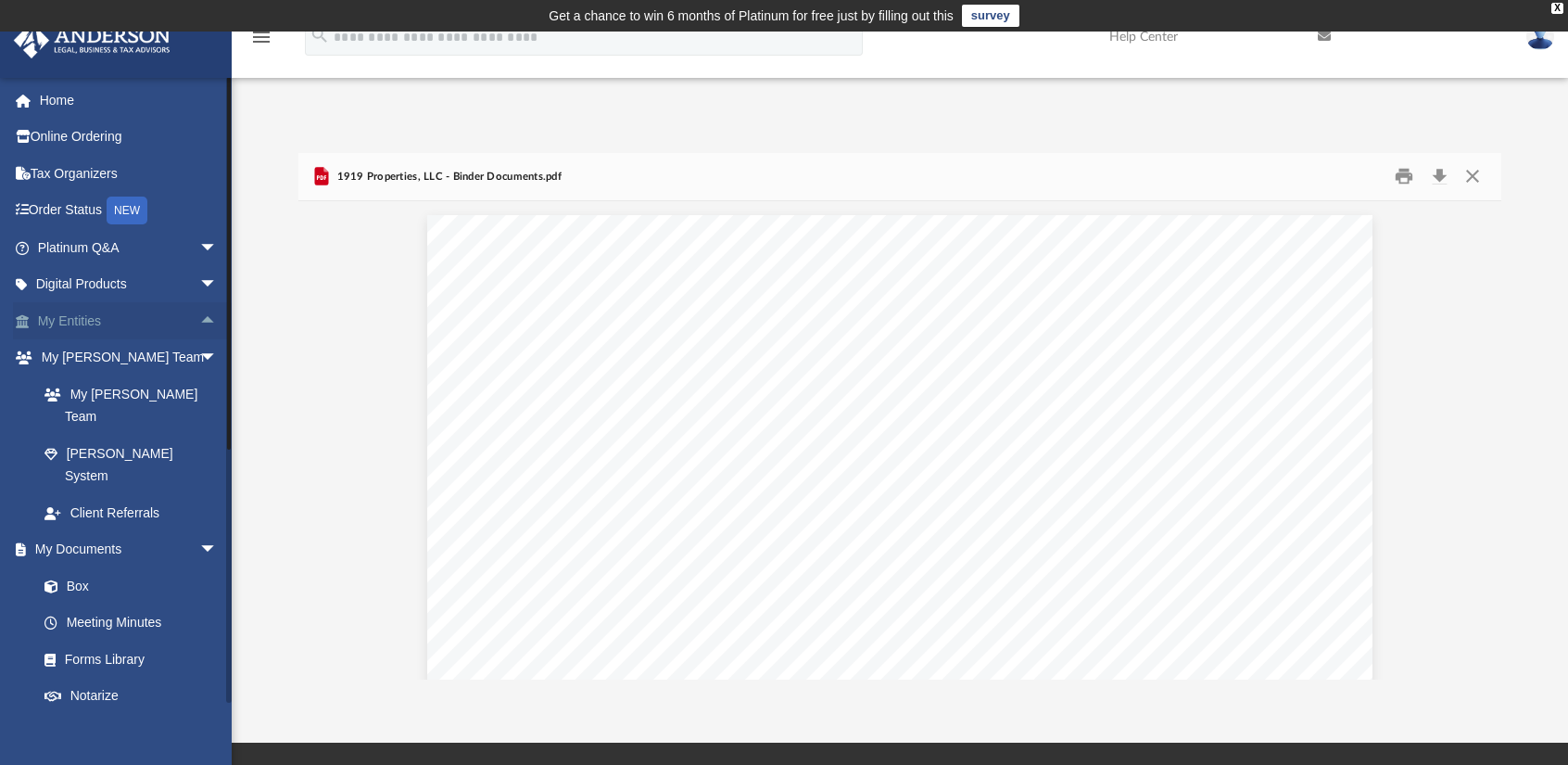
click at [199, 322] on span "arrow_drop_up" at bounding box center [217, 321] width 37 height 38
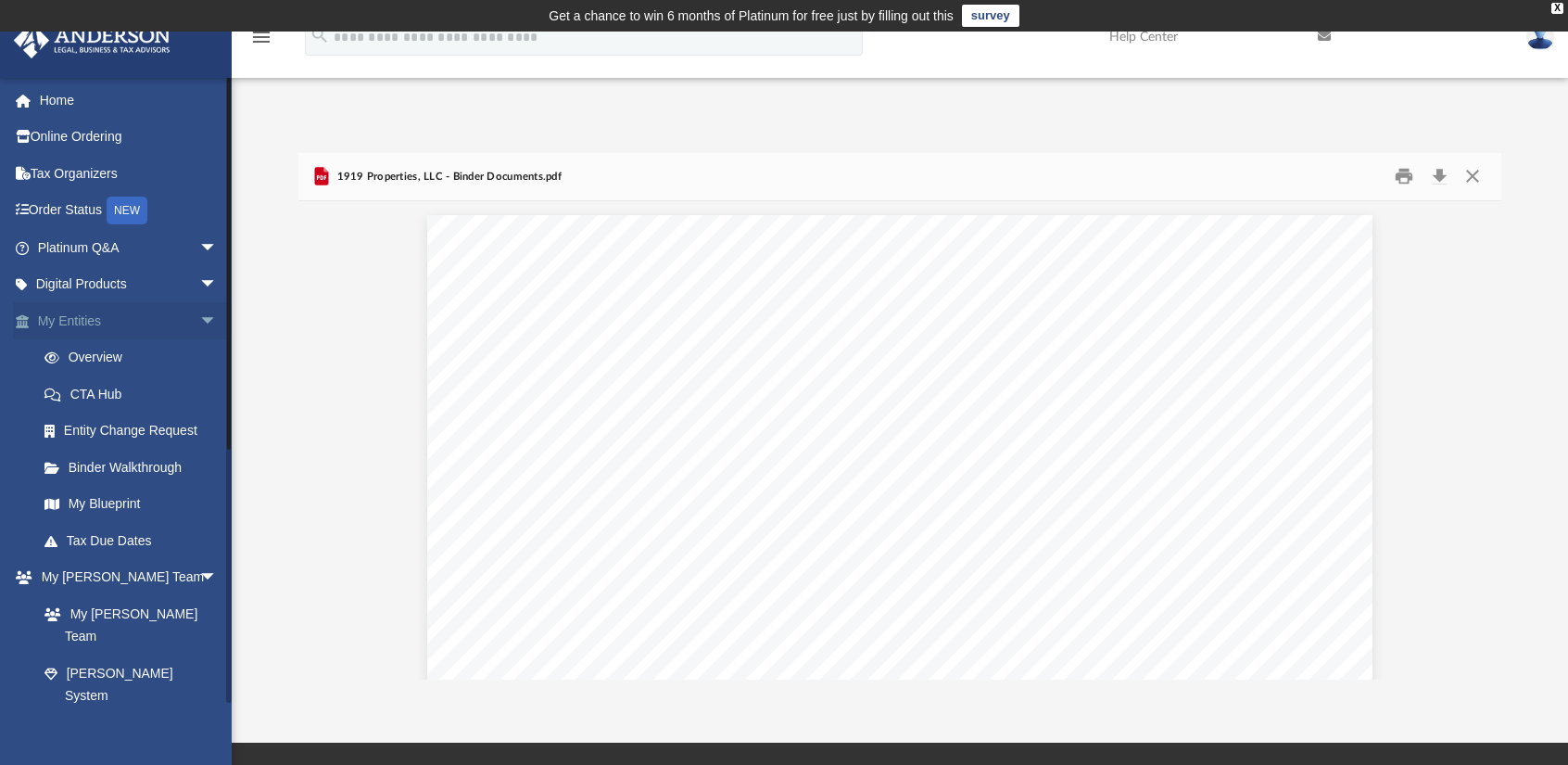
click at [199, 322] on span "arrow_drop_down" at bounding box center [217, 321] width 37 height 38
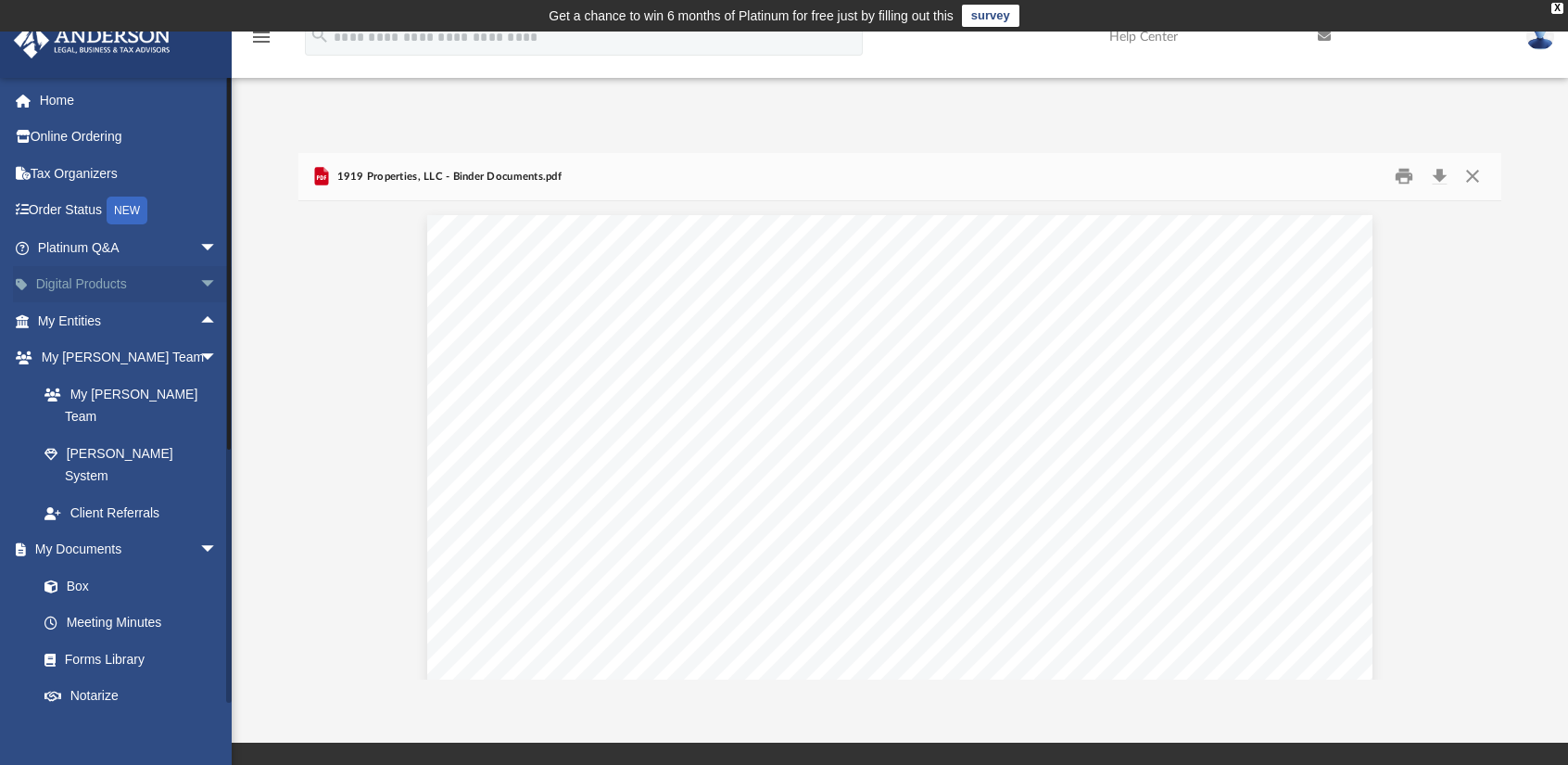
click at [199, 296] on span "arrow_drop_down" at bounding box center [217, 285] width 37 height 38
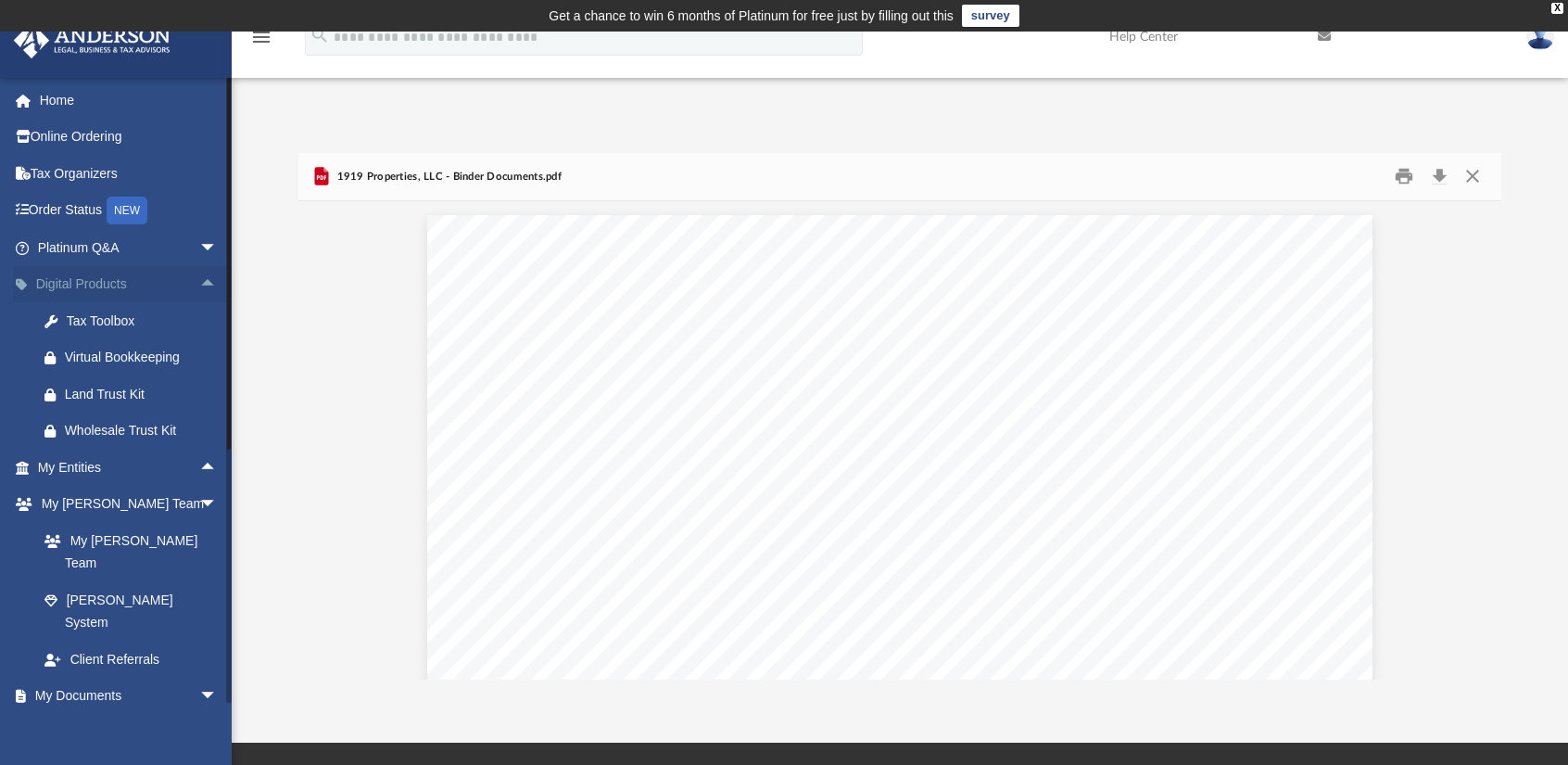
click at [199, 293] on span "arrow_drop_up" at bounding box center [217, 285] width 37 height 38
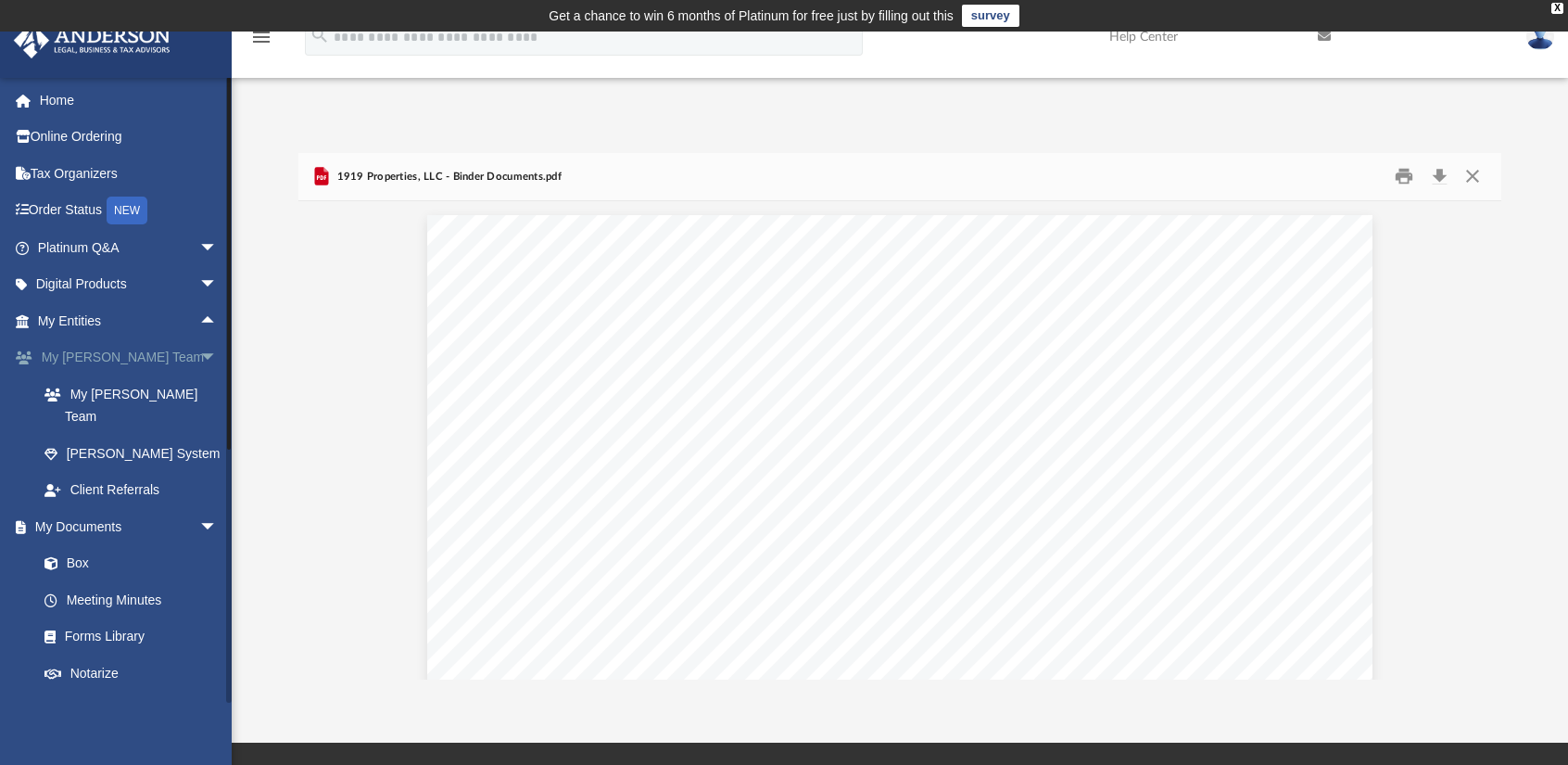
click at [199, 357] on span "arrow_drop_down" at bounding box center [217, 358] width 37 height 38
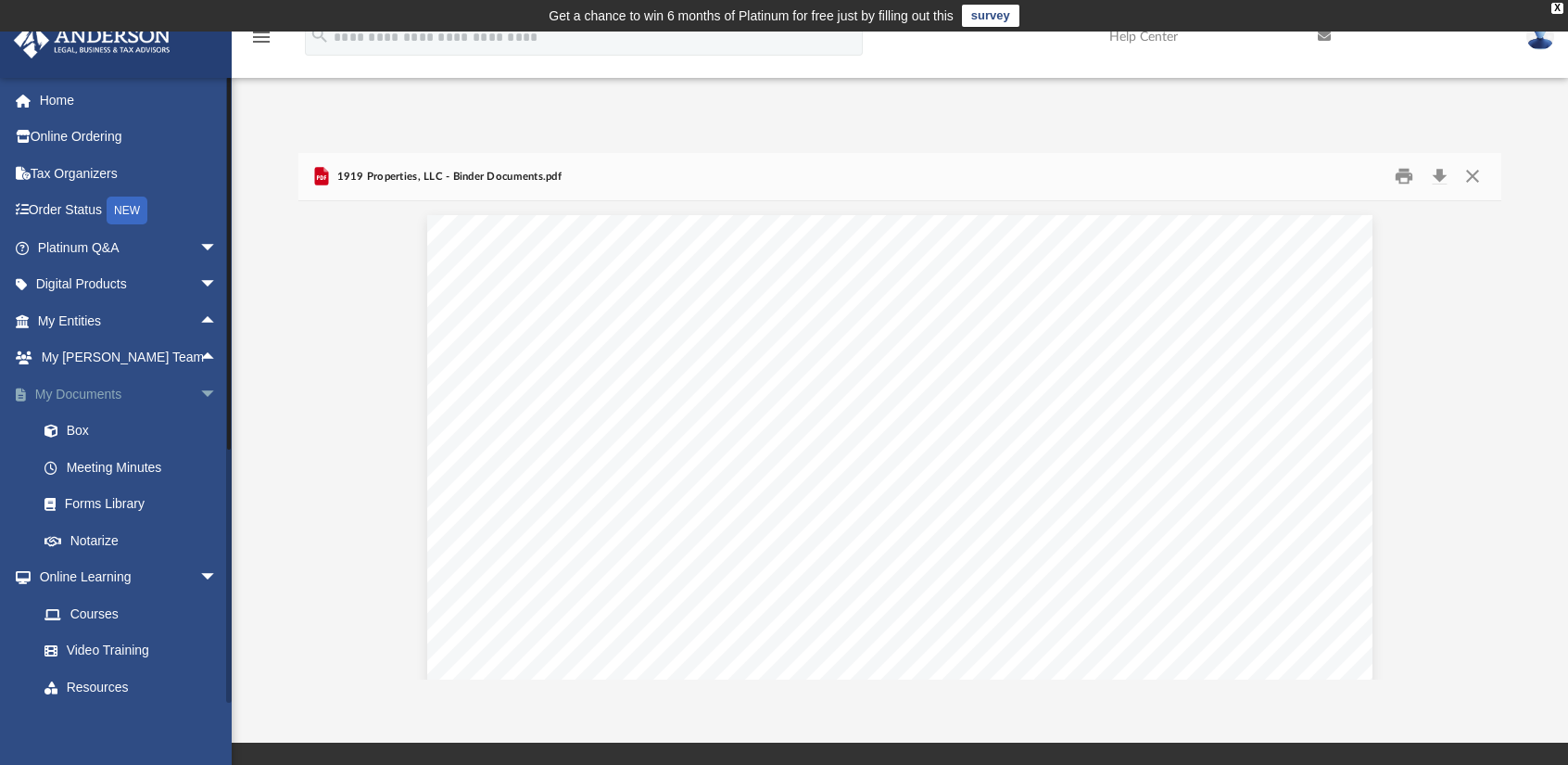
click at [98, 409] on link "My Documents arrow_drop_down" at bounding box center [129, 393] width 232 height 37
click at [60, 435] on span at bounding box center [61, 431] width 12 height 13
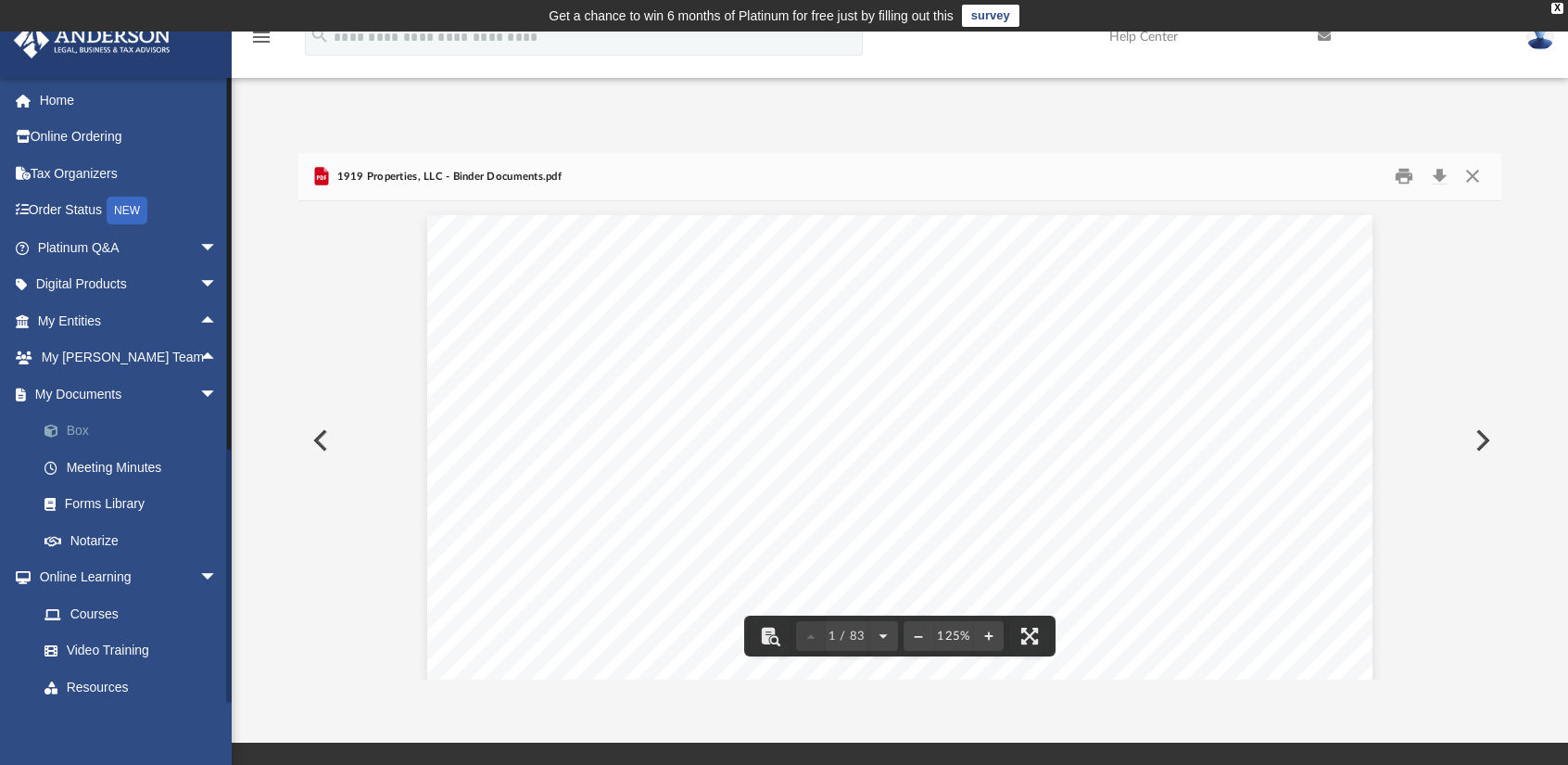
click at [56, 433] on span at bounding box center [61, 431] width 12 height 13
click at [1475, 176] on button "Close" at bounding box center [1471, 177] width 33 height 29
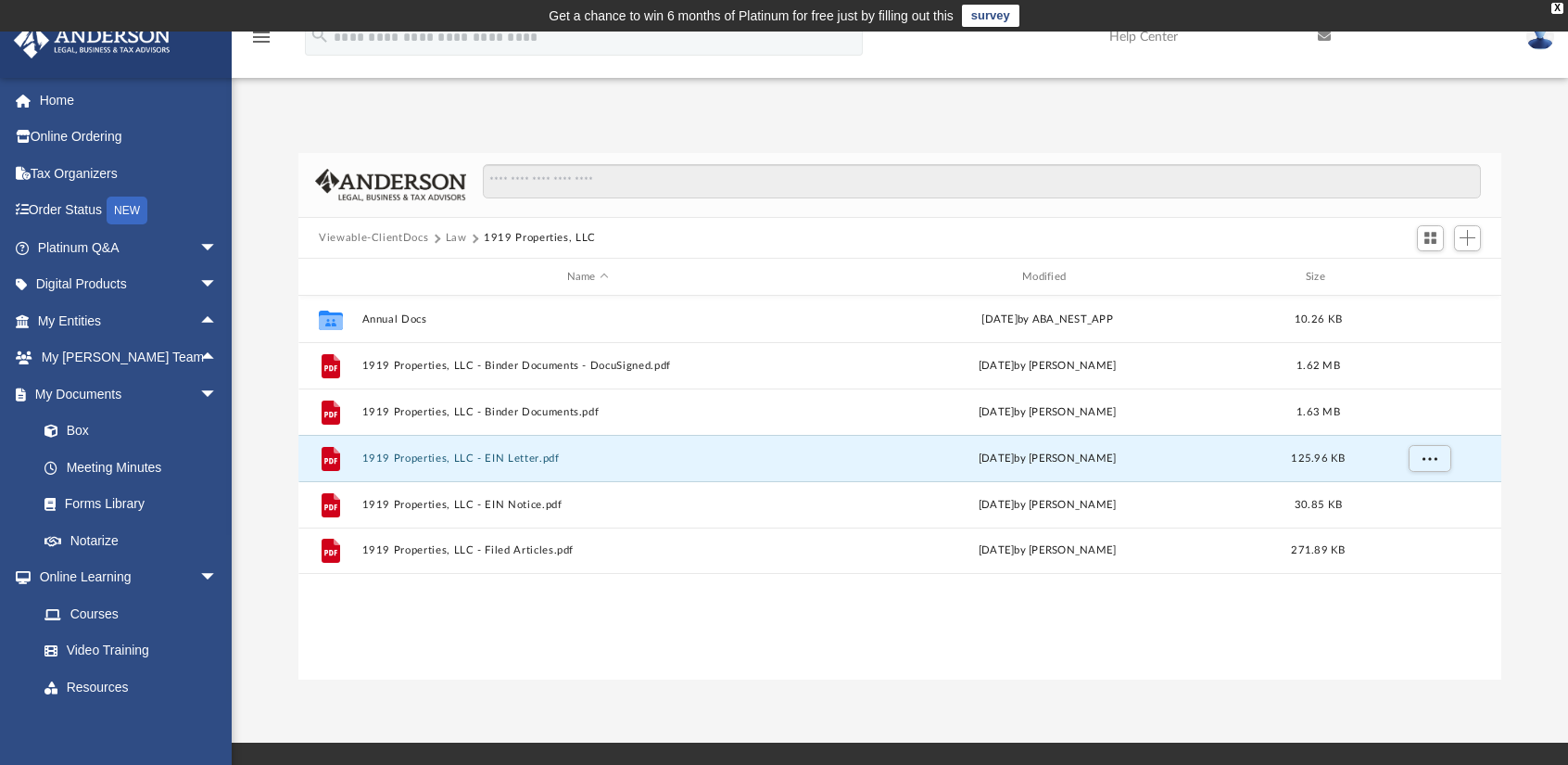
click at [453, 237] on button "Law" at bounding box center [456, 238] width 21 height 17
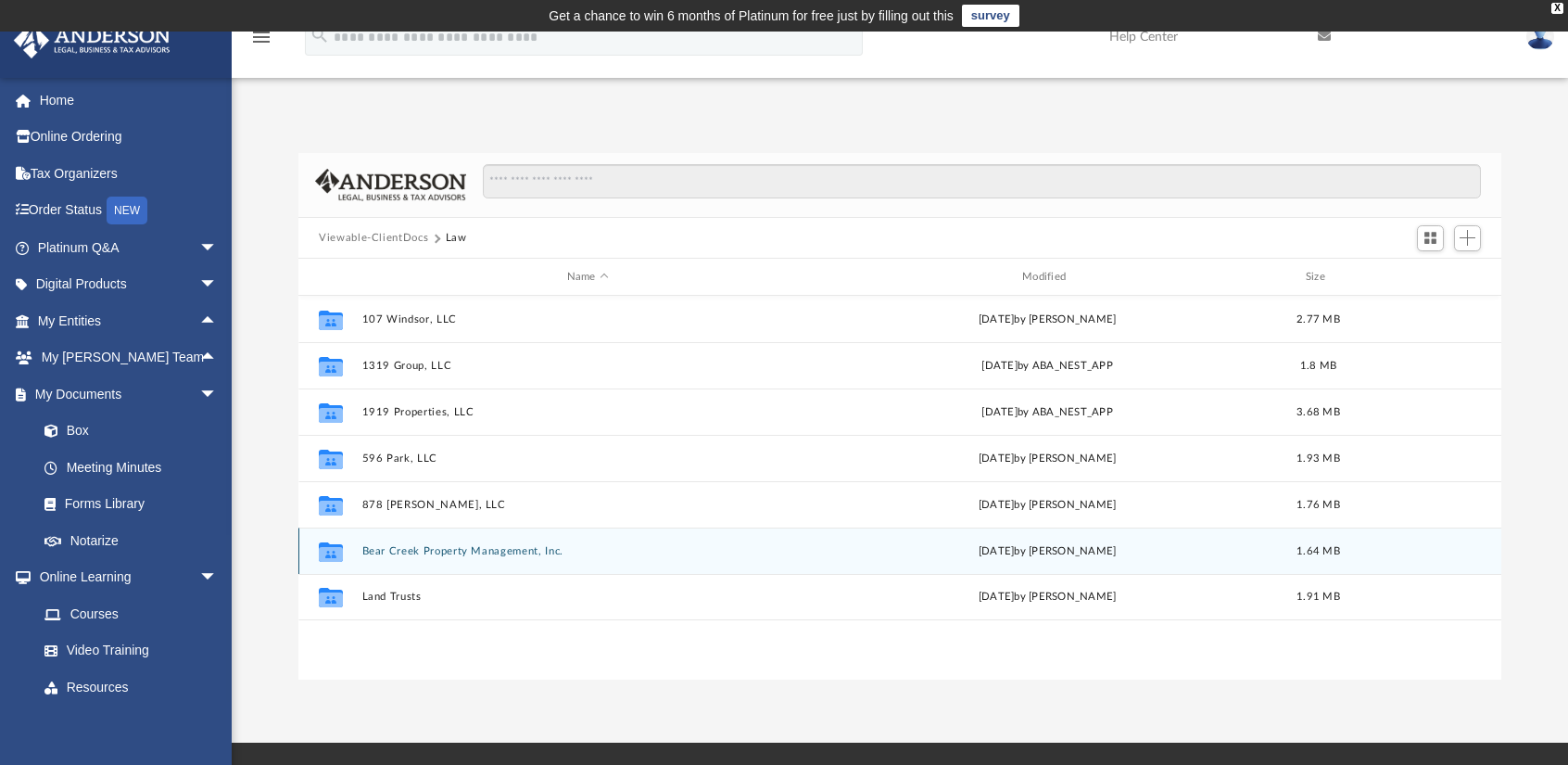
click at [419, 546] on button "Bear Creek Property Management, Inc." at bounding box center [587, 552] width 452 height 12
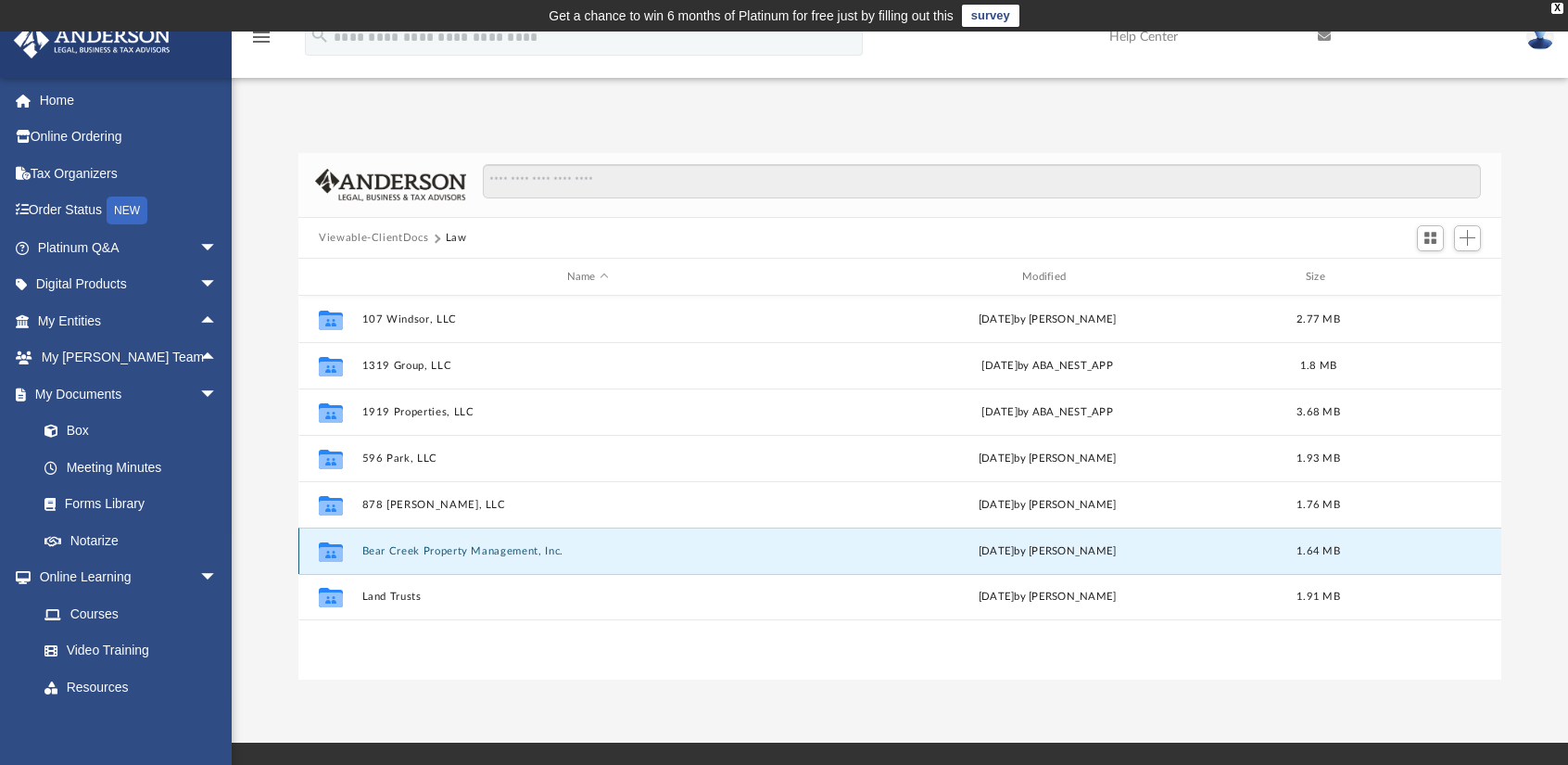
click at [419, 546] on button "Bear Creek Property Management, Inc." at bounding box center [587, 552] width 452 height 12
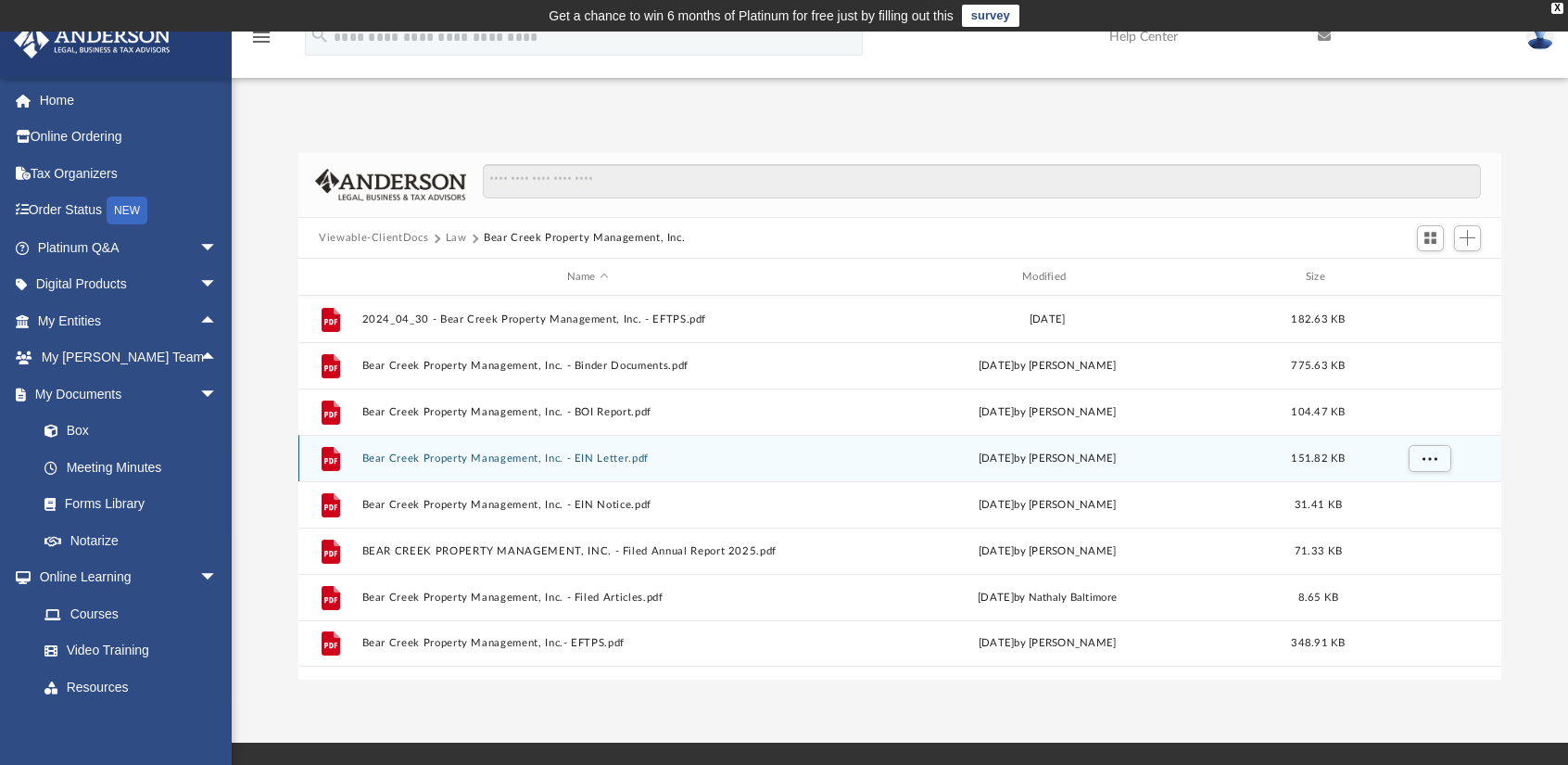
click at [486, 462] on button "Bear Creek Property Management, Inc. - EIN Letter.pdf" at bounding box center [587, 459] width 452 height 12
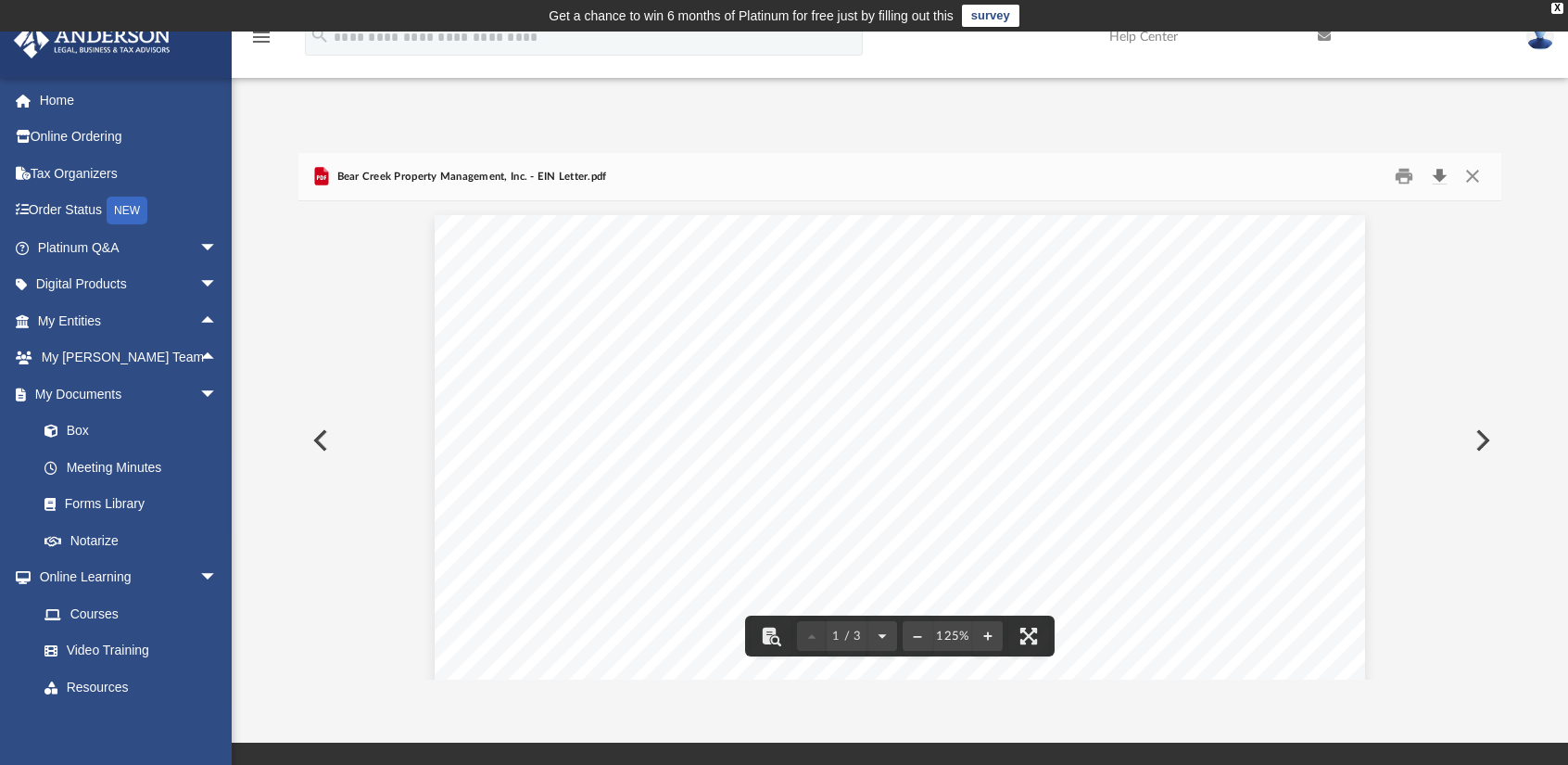
click at [1444, 179] on button "Download" at bounding box center [1438, 177] width 33 height 29
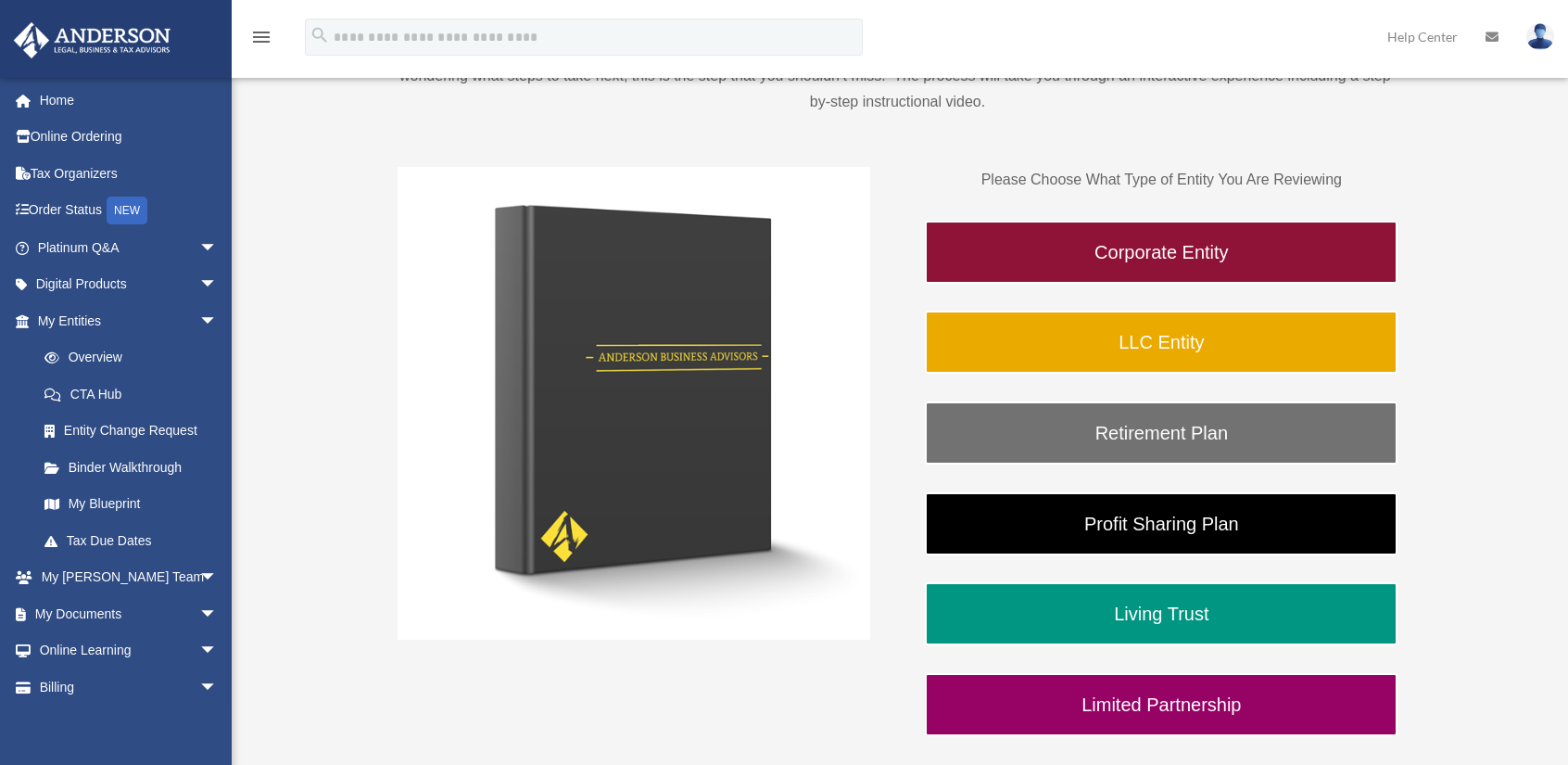
scroll to position [261, 0]
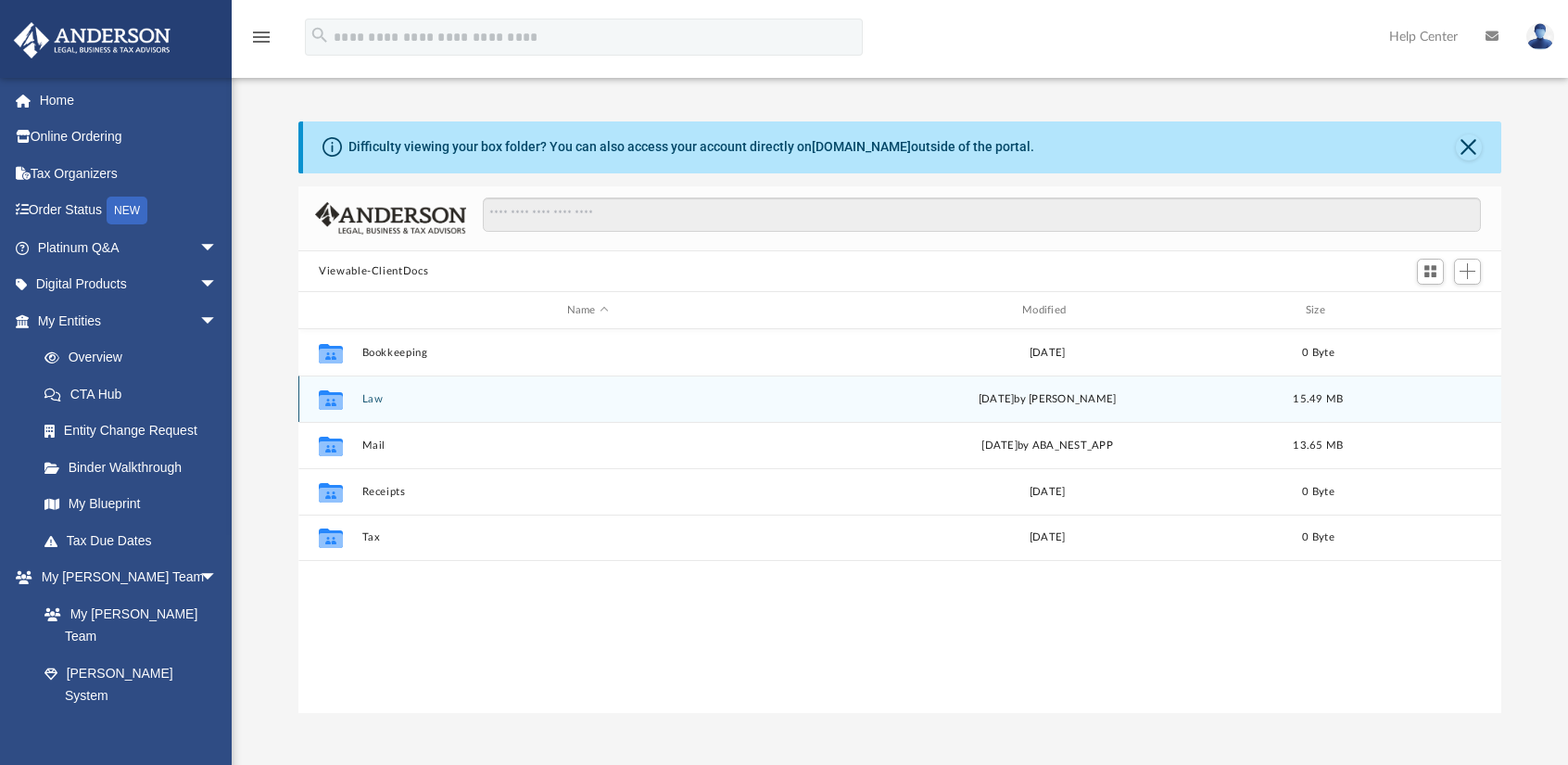
scroll to position [408, 1188]
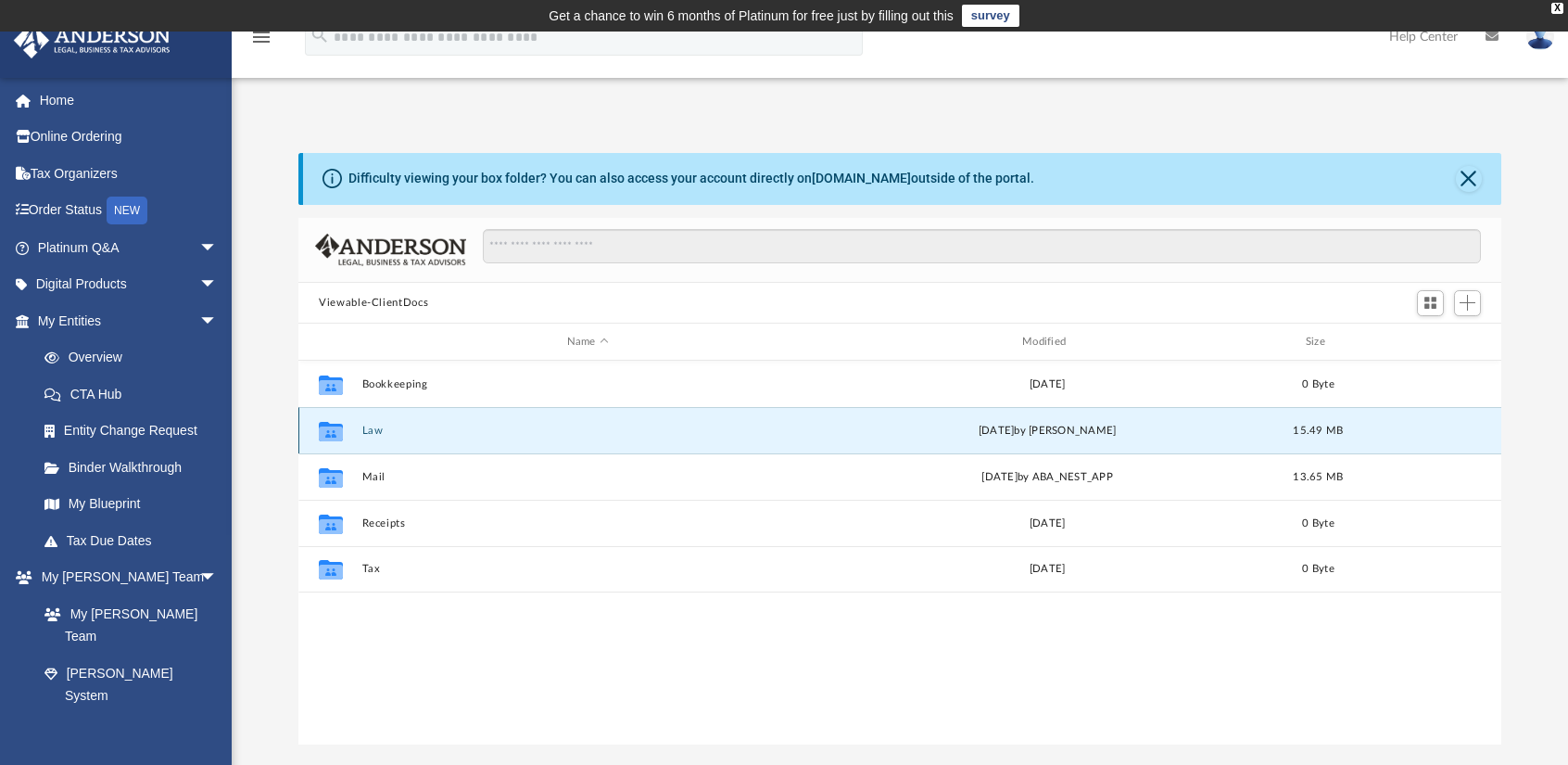
click at [378, 425] on button "Law" at bounding box center [587, 431] width 452 height 12
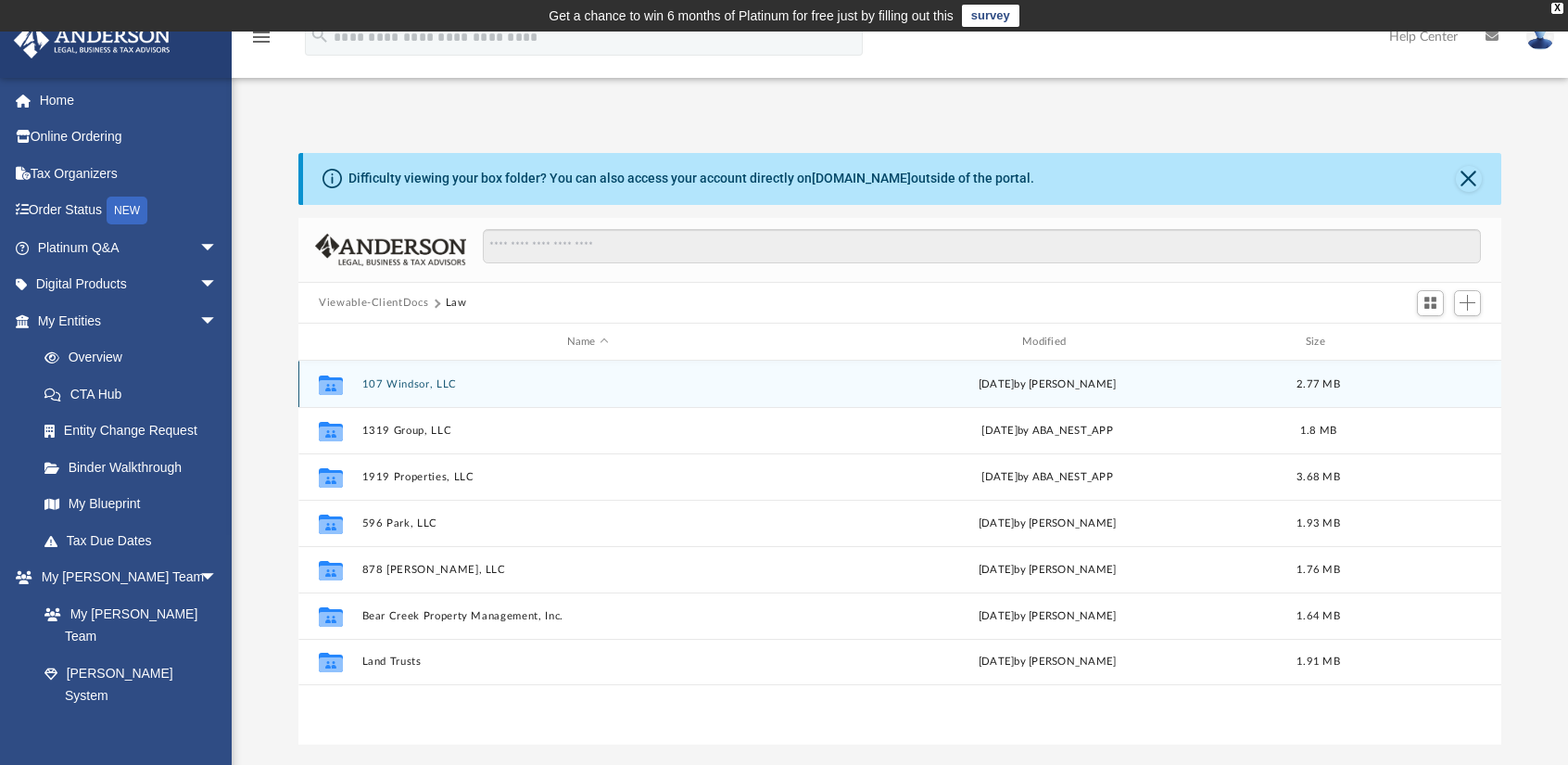
click at [412, 378] on button "107 Windsor, LLC" at bounding box center [587, 384] width 452 height 12
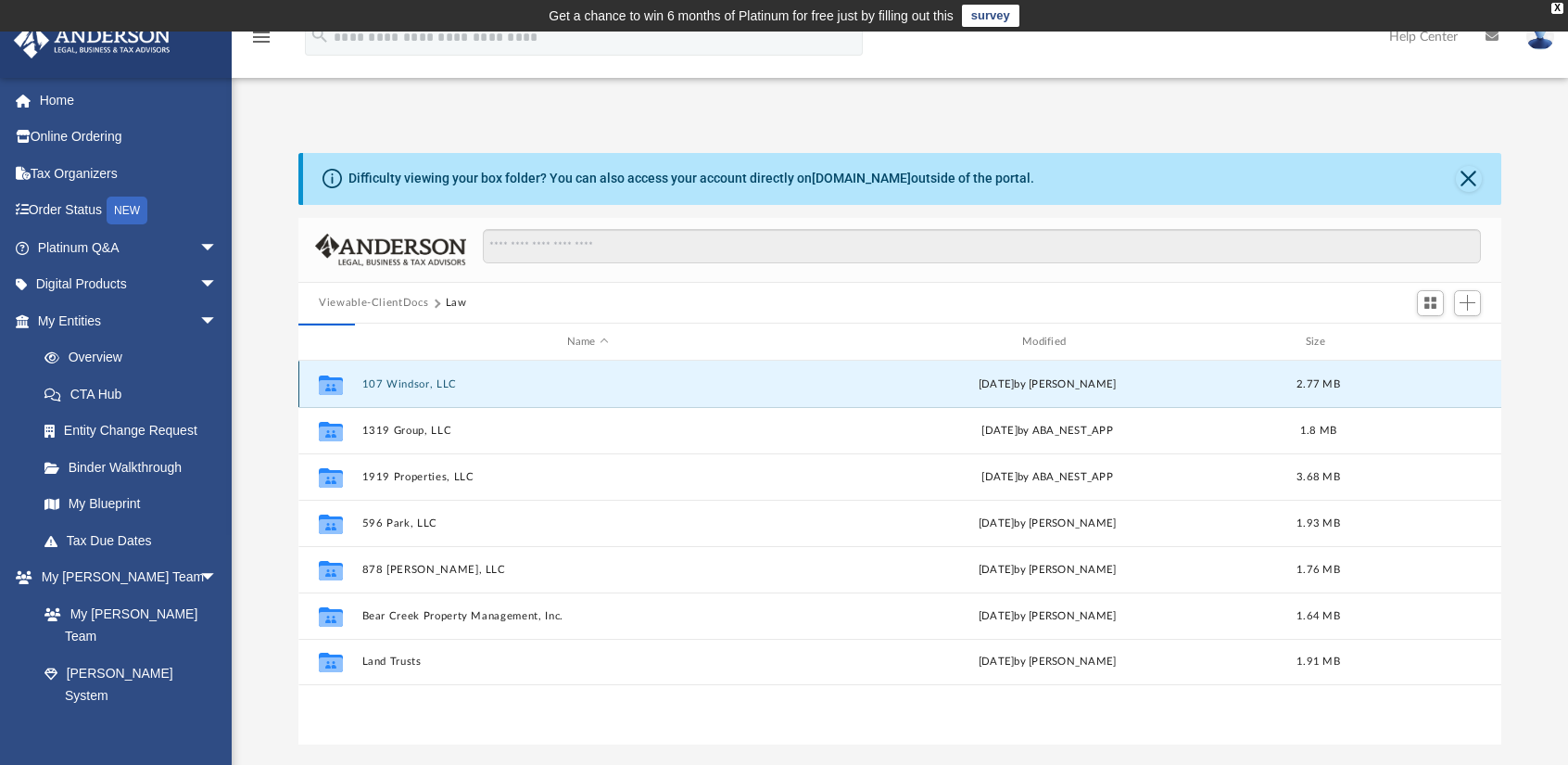
click at [412, 378] on button "107 Windsor, LLC" at bounding box center [587, 384] width 452 height 12
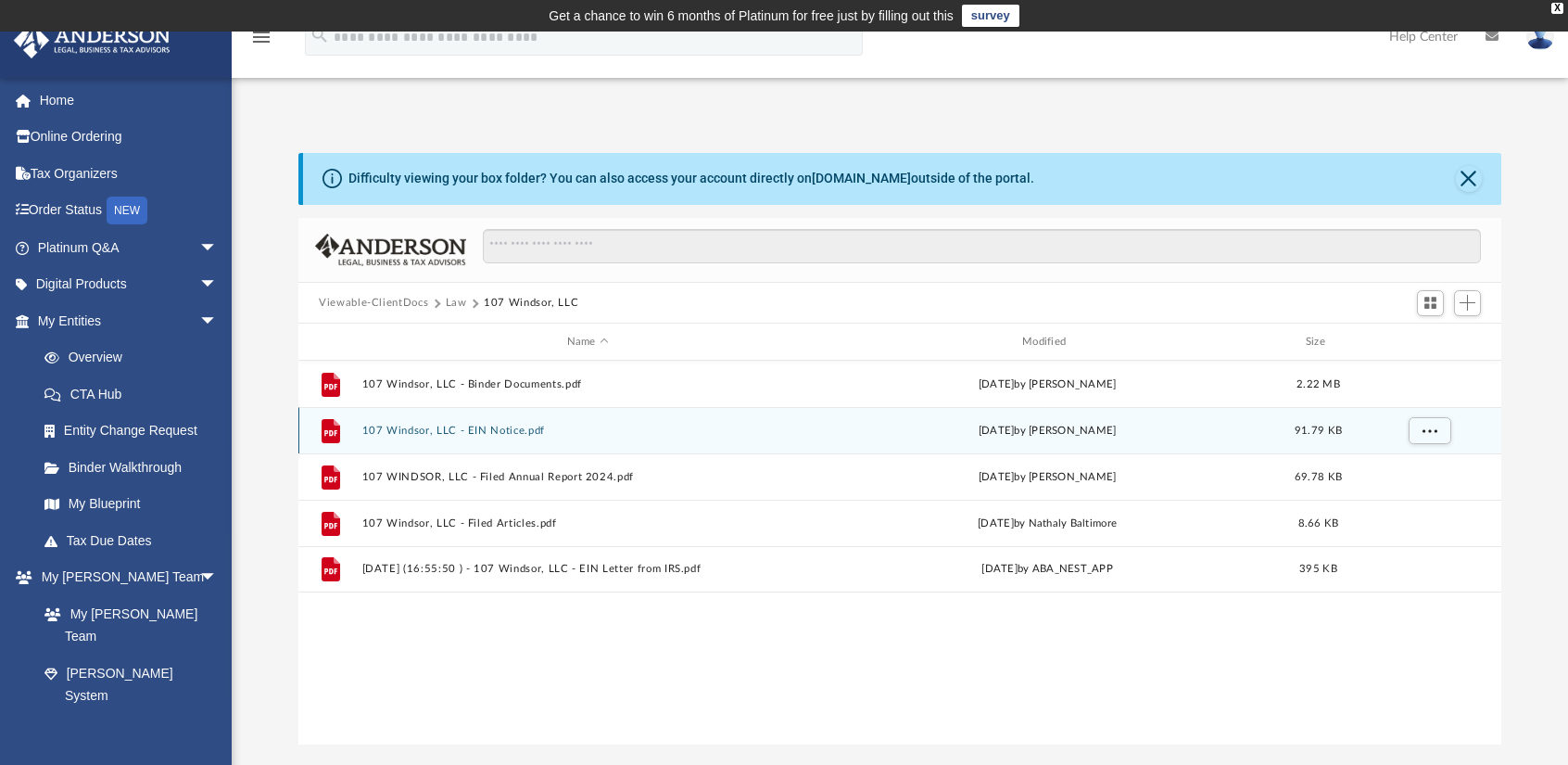
click at [455, 425] on button "107 Windsor, LLC - EIN Notice.pdf" at bounding box center [587, 431] width 452 height 12
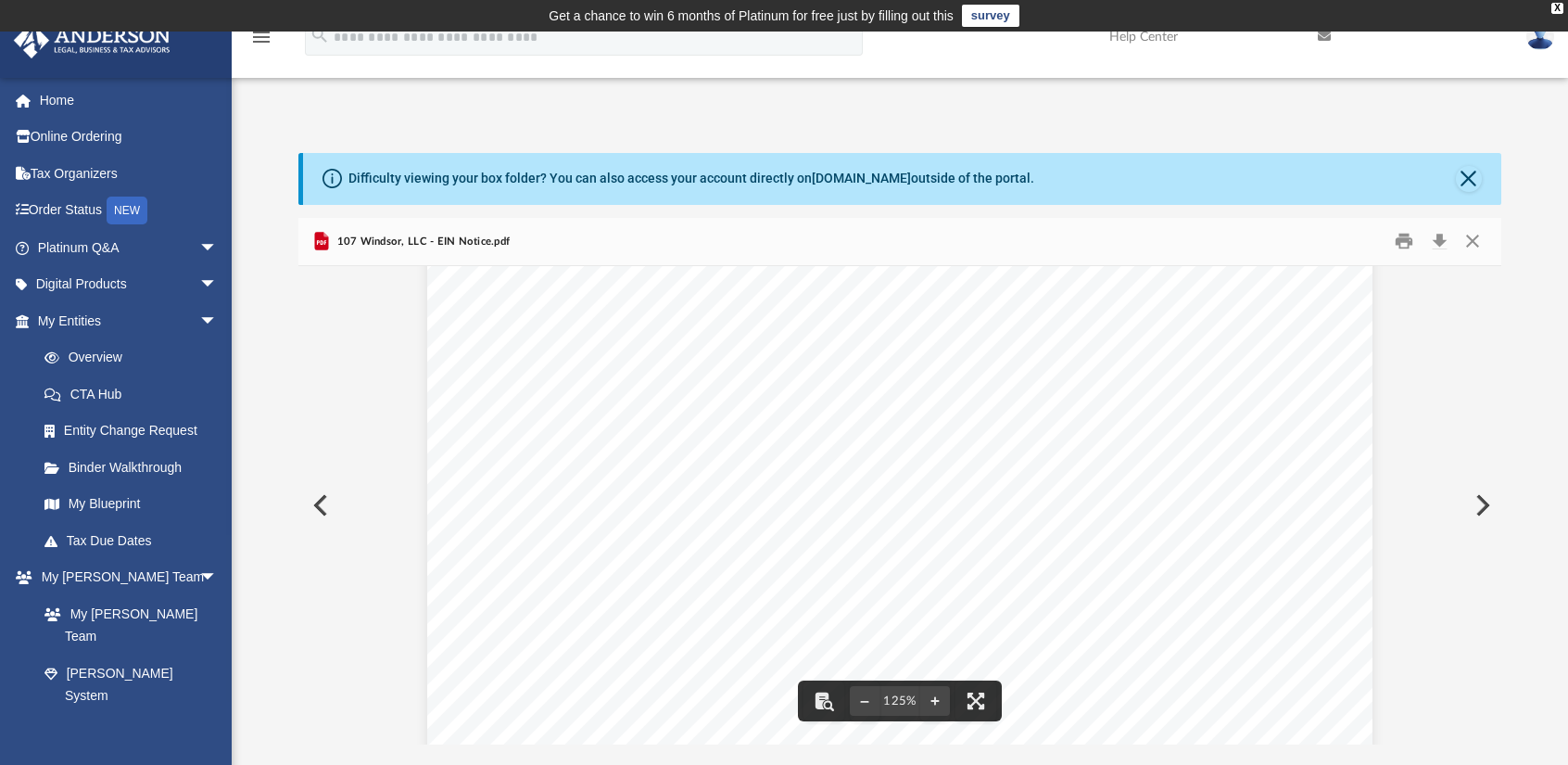
click at [908, 530] on div "Page 1" at bounding box center [900, 728] width 945 height 1224
click at [1474, 243] on button "Close" at bounding box center [1471, 241] width 33 height 29
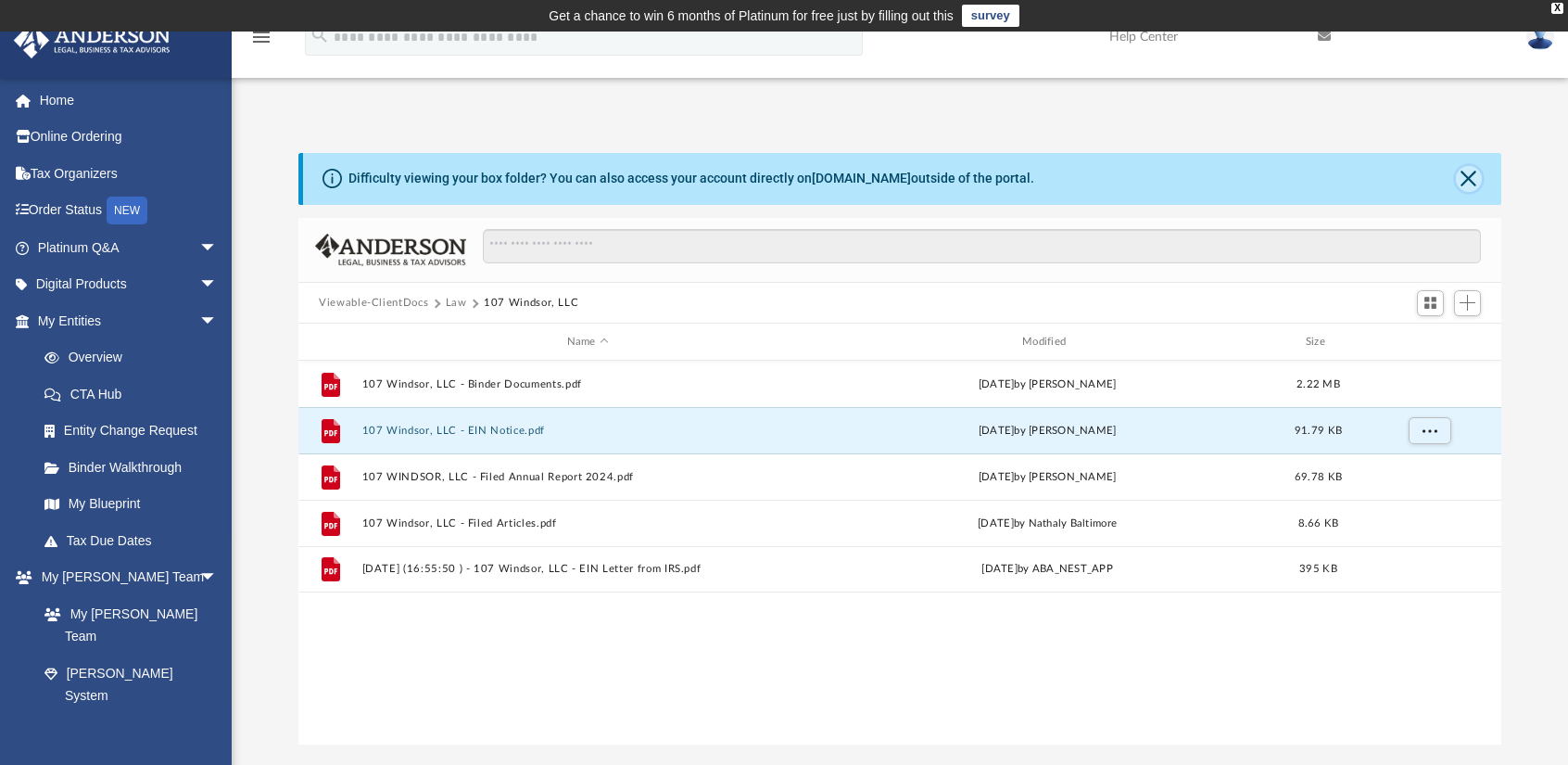
click at [1464, 179] on button "Close" at bounding box center [1468, 179] width 26 height 26
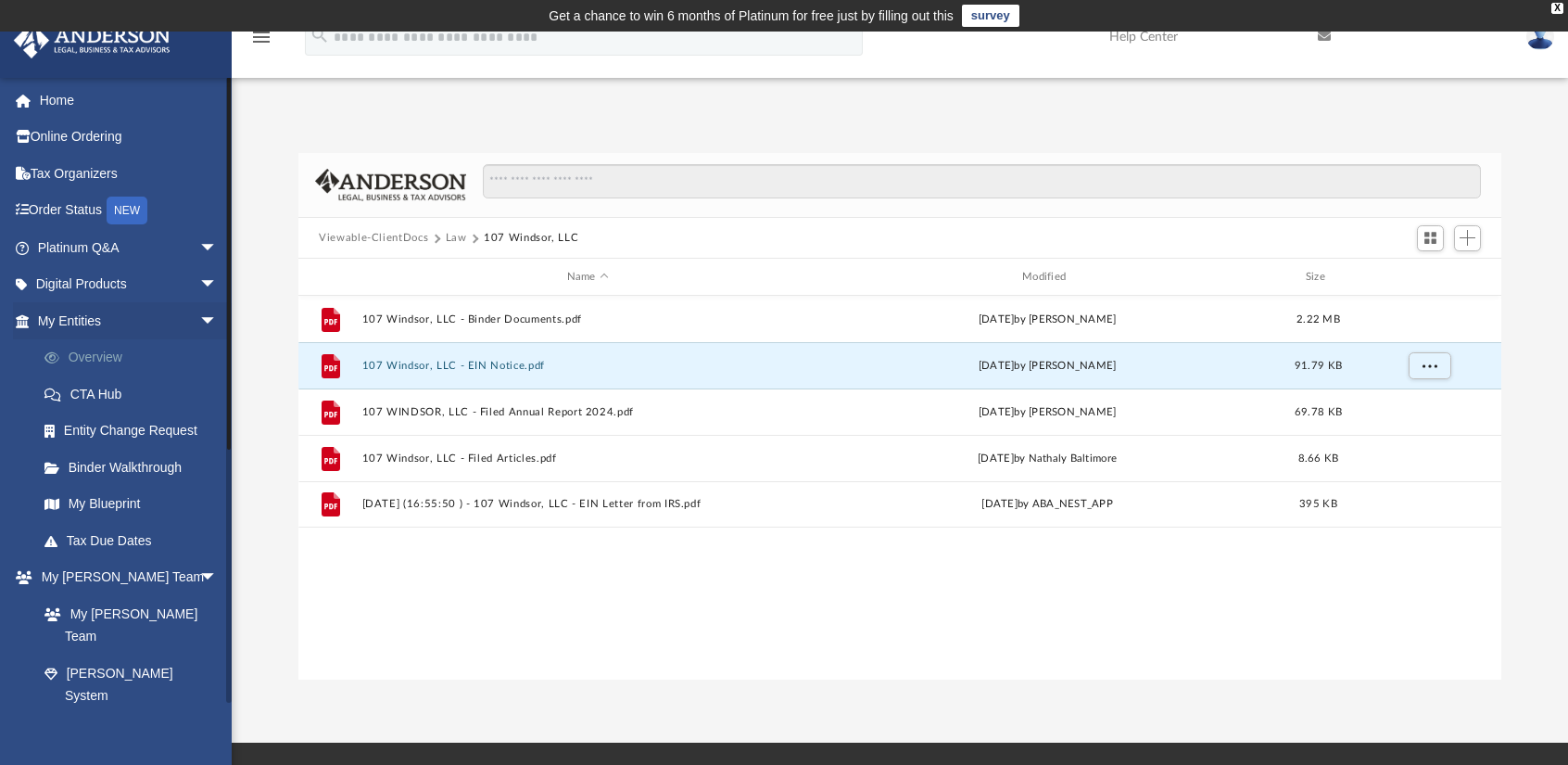
click at [97, 351] on link "Overview" at bounding box center [136, 357] width 219 height 37
